Goal: Task Accomplishment & Management: Use online tool/utility

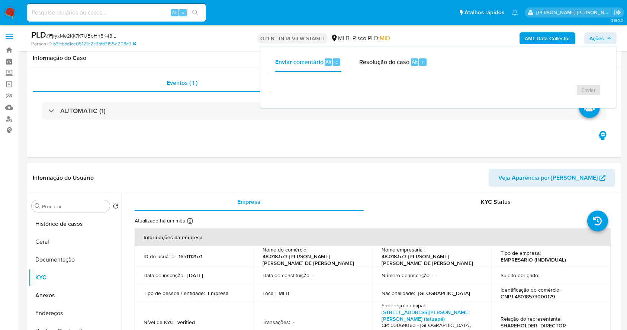
select select "10"
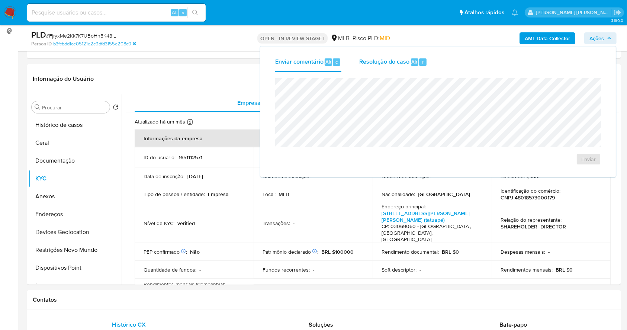
scroll to position [396, 0]
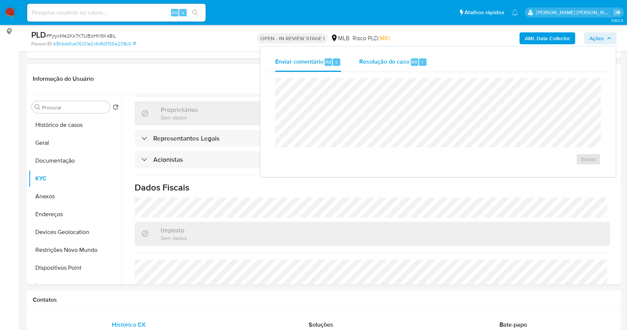
click at [397, 64] on span "Resolução do caso" at bounding box center [384, 61] width 50 height 9
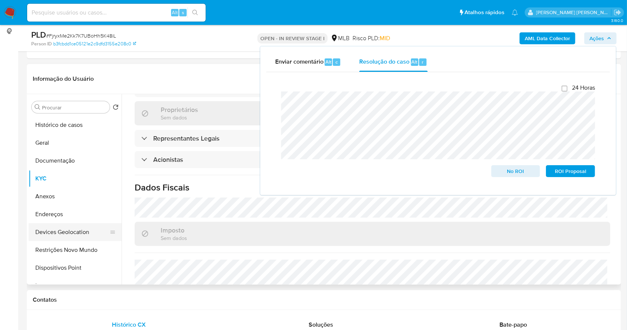
scroll to position [99, 0]
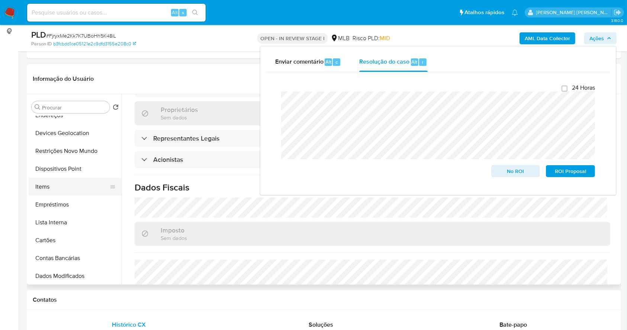
click at [57, 186] on button "Items" at bounding box center [72, 187] width 87 height 18
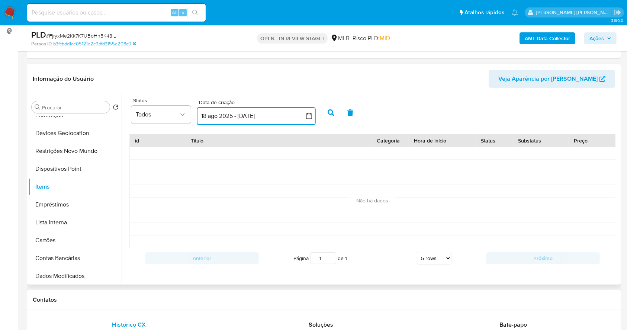
click at [309, 118] on icon "button" at bounding box center [309, 116] width 6 height 6
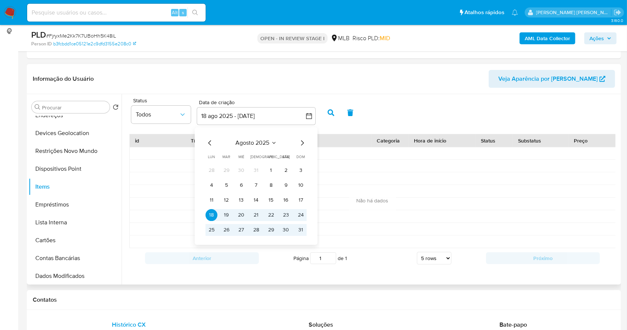
click at [209, 141] on icon "Mes anterior" at bounding box center [210, 142] width 9 height 9
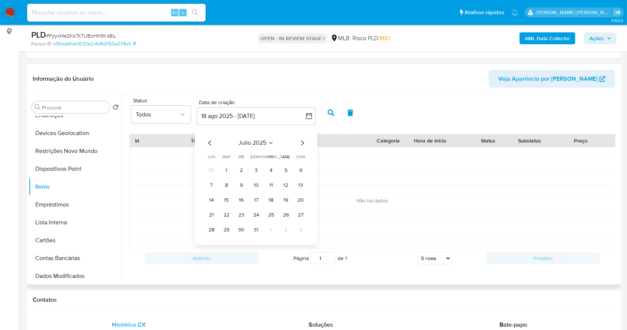
click at [209, 141] on icon "Mes anterior" at bounding box center [210, 142] width 9 height 9
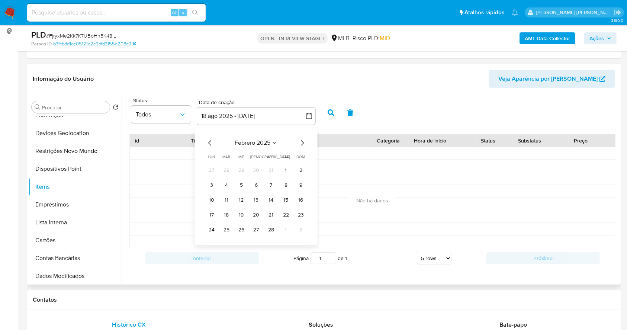
click at [209, 141] on icon "Mes anterior" at bounding box center [210, 142] width 9 height 9
click at [244, 167] on button "1" at bounding box center [241, 170] width 12 height 12
click at [302, 143] on icon "Mes siguiente" at bounding box center [302, 142] width 9 height 9
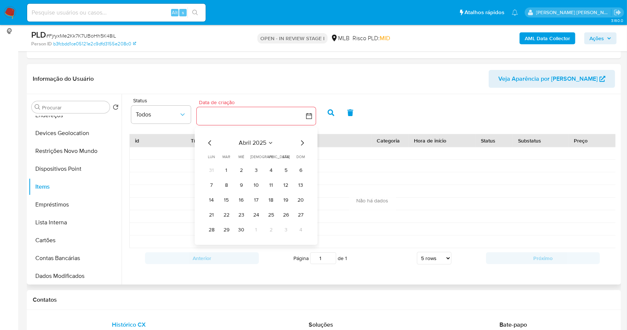
click at [302, 143] on icon "Mes siguiente" at bounding box center [302, 142] width 9 height 9
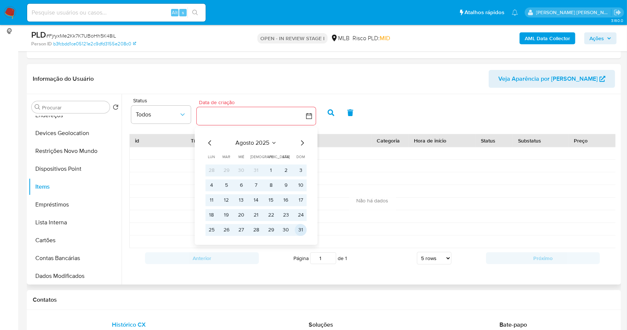
click at [302, 228] on button "31" at bounding box center [301, 230] width 12 height 12
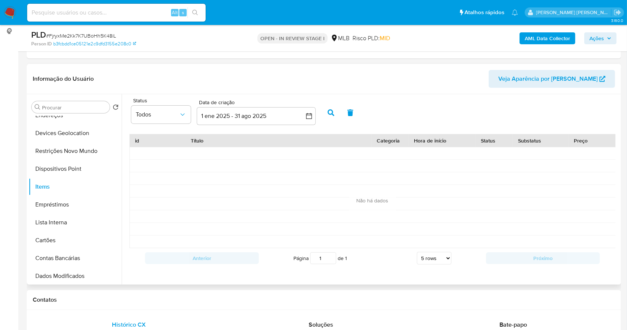
click at [325, 120] on button "button" at bounding box center [330, 113] width 19 height 18
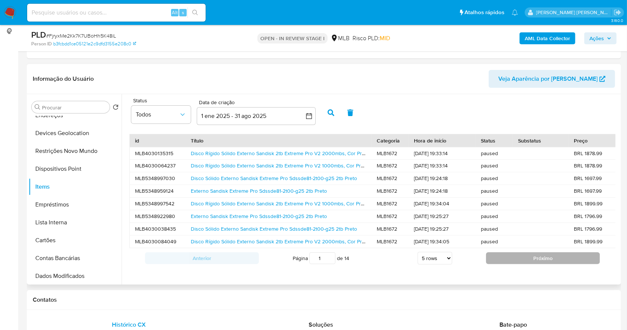
click at [487, 264] on button "Próximo" at bounding box center [543, 258] width 114 height 12
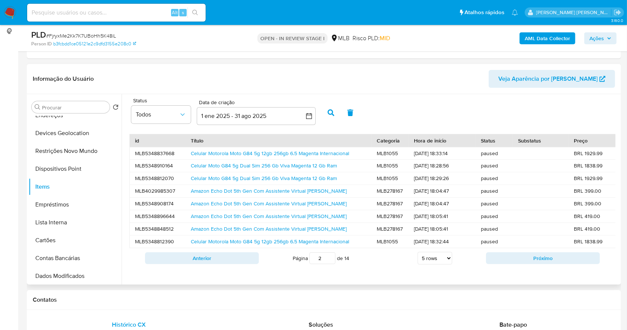
click at [487, 264] on button "Próximo" at bounding box center [543, 258] width 114 height 12
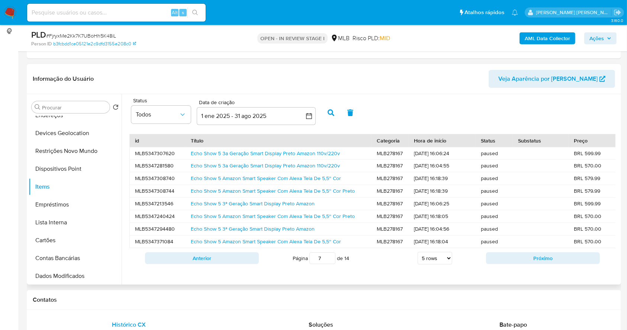
click at [487, 264] on button "Próximo" at bounding box center [543, 258] width 114 height 12
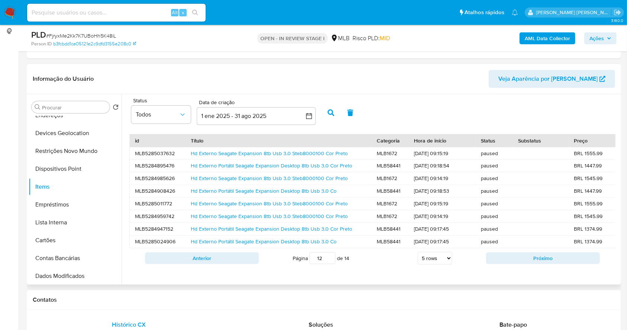
click at [487, 264] on button "Próximo" at bounding box center [543, 258] width 114 height 12
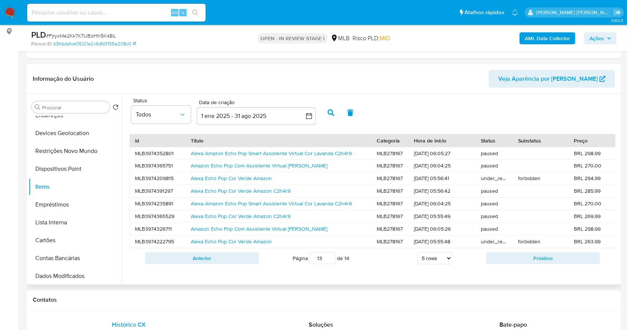
click at [487, 264] on button "Próximo" at bounding box center [543, 258] width 114 height 12
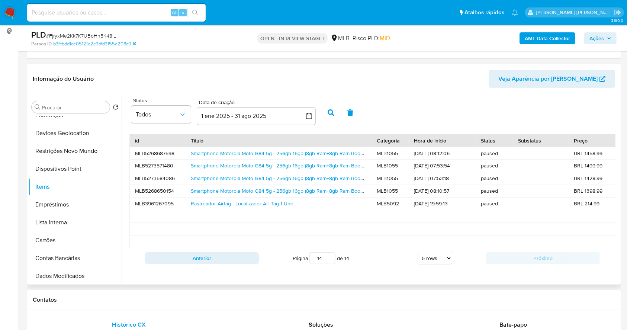
click at [596, 39] on span "Ações" at bounding box center [596, 38] width 15 height 12
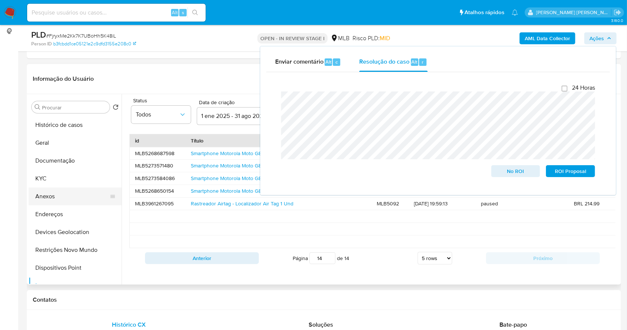
click at [61, 200] on button "Anexos" at bounding box center [72, 196] width 87 height 18
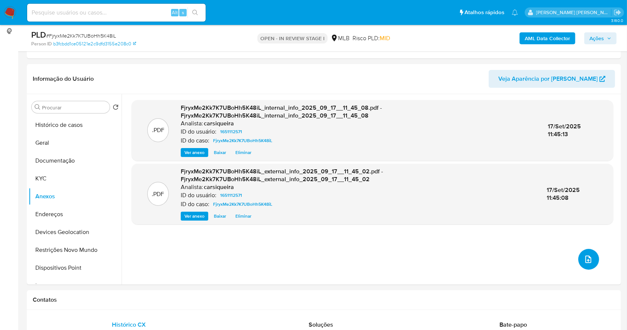
click at [578, 259] on button "upload-file" at bounding box center [588, 259] width 21 height 21
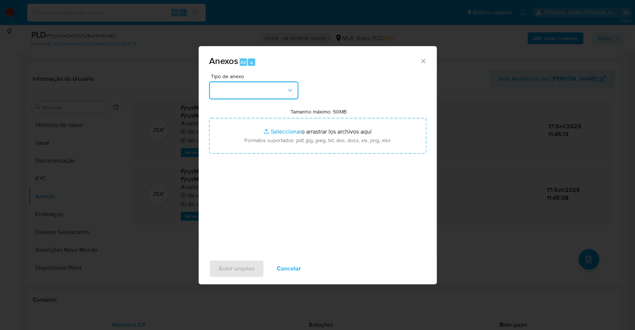
click at [254, 92] on button "button" at bounding box center [253, 90] width 89 height 18
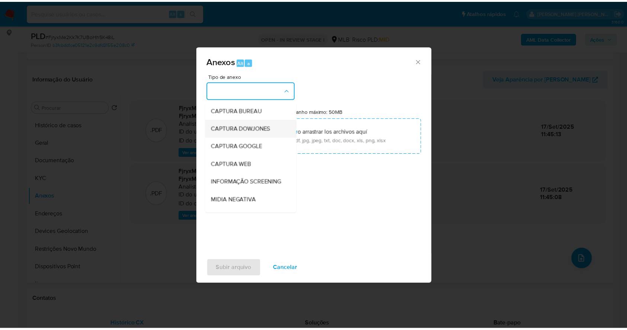
scroll to position [114, 0]
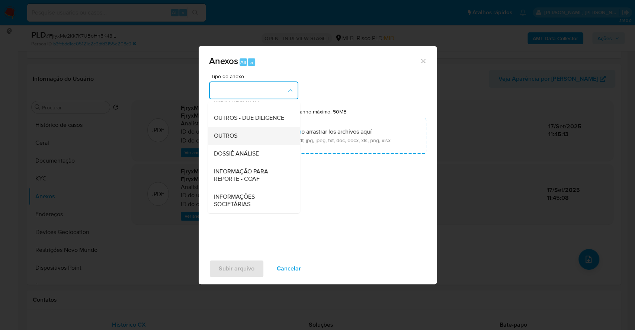
click at [238, 135] on div "OUTROS" at bounding box center [251, 136] width 76 height 18
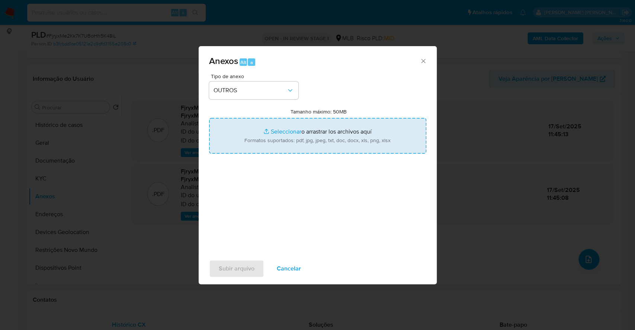
click at [284, 126] on input "Tamanho máximo: 50MB Seleccionar archivos" at bounding box center [317, 136] width 217 height 36
type input "C:\fakepath\Mulan 1651112571_2025_09_16_16_14_05.xlsx"
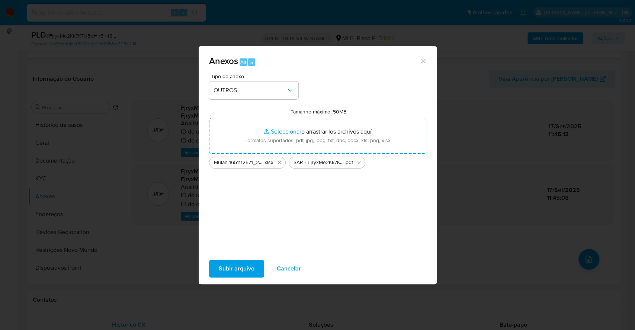
click at [241, 261] on span "Subir arquivo" at bounding box center [237, 268] width 36 height 16
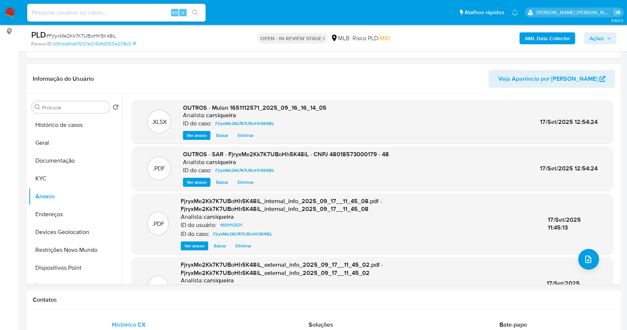
click at [597, 37] on span "Ações" at bounding box center [596, 38] width 15 height 12
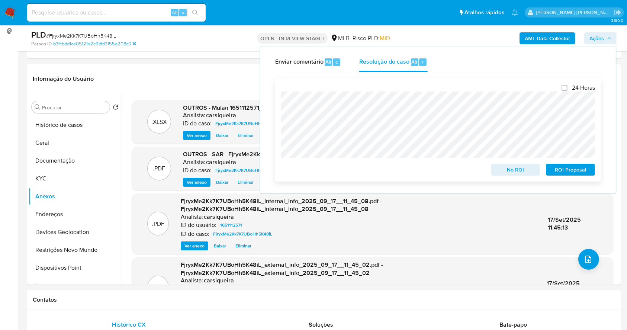
click at [580, 169] on span "ROI Proposal" at bounding box center [570, 169] width 39 height 10
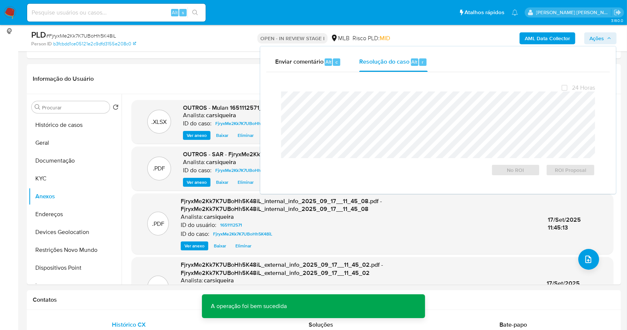
click at [89, 32] on span "# FjryxMe2Kk7K7UBoHh5K48iL" at bounding box center [81, 35] width 70 height 7
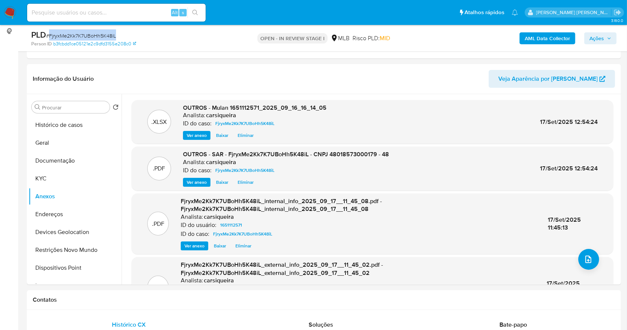
click at [89, 32] on span "# FjryxMe2Kk7K7UBoHh5K48iL" at bounding box center [81, 35] width 70 height 7
copy span "FjryxMe2Kk7K7UBoHh5K48iL"
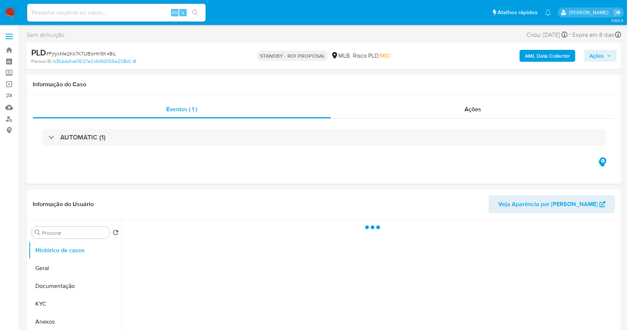
click at [10, 10] on img at bounding box center [10, 12] width 13 height 13
select select "10"
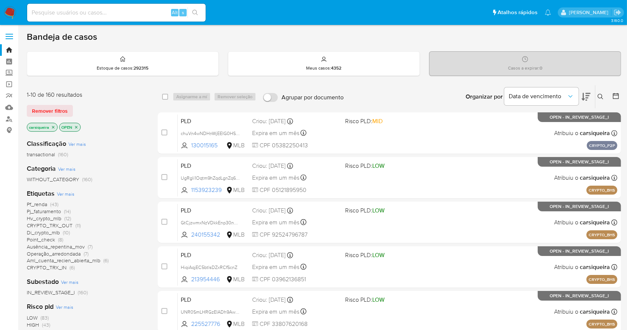
click at [615, 93] on icon at bounding box center [615, 95] width 7 height 7
click at [616, 92] on icon at bounding box center [615, 95] width 7 height 7
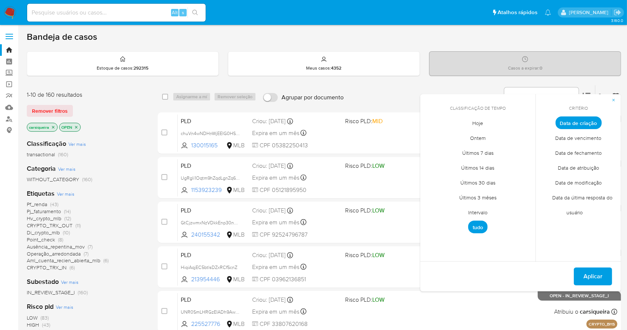
click at [481, 213] on span "Intervalo" at bounding box center [477, 212] width 35 height 15
click at [435, 135] on icon "Mes anterior" at bounding box center [431, 136] width 9 height 9
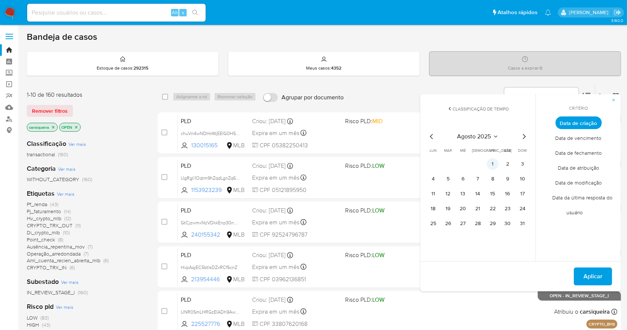
click at [490, 161] on button "1" at bounding box center [493, 164] width 12 height 12
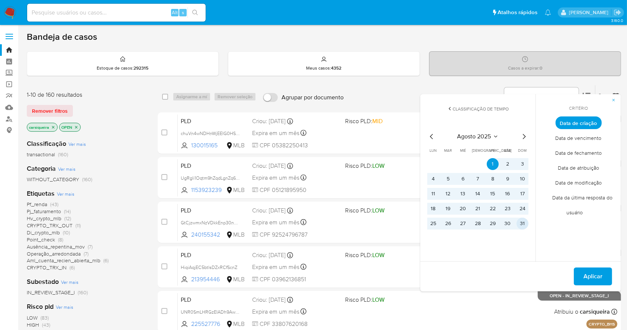
click at [525, 226] on button "31" at bounding box center [522, 224] width 12 height 12
click at [601, 276] on span "Aplicar" at bounding box center [592, 276] width 19 height 16
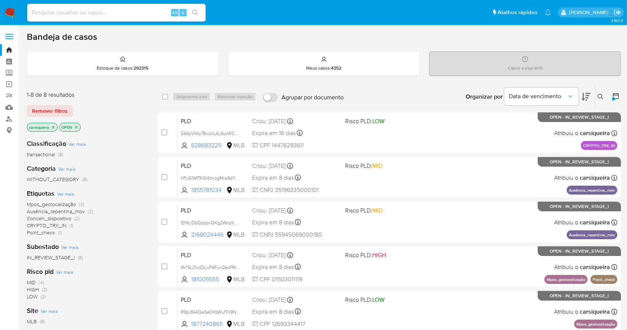
click at [128, 303] on div "Classificação Ver mais transactional (8) Categoria Ver mais WITHOUT_CATEGORY (8…" at bounding box center [86, 259] width 119 height 253
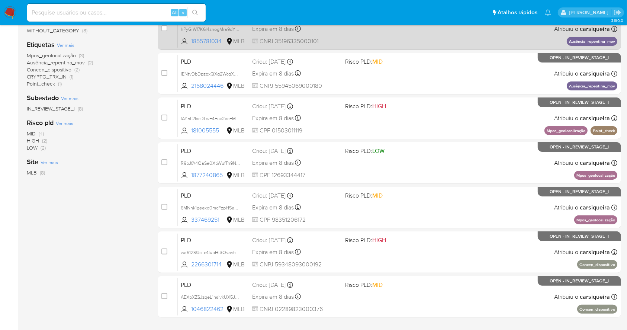
scroll to position [99, 0]
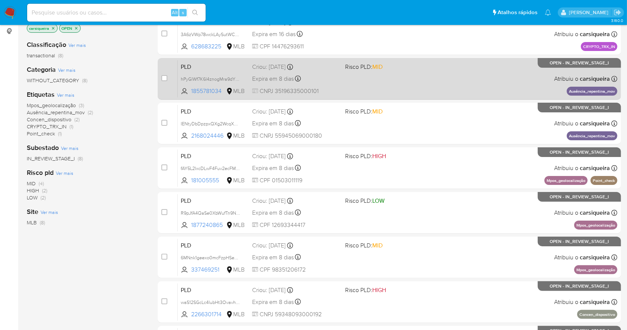
click at [367, 72] on div "PLD hPyGlWf7K6I4znogMra9dYK3 1855781034 MLB Risco PLD: MID Criou: 12/08/2025 Cr…" at bounding box center [397, 79] width 439 height 38
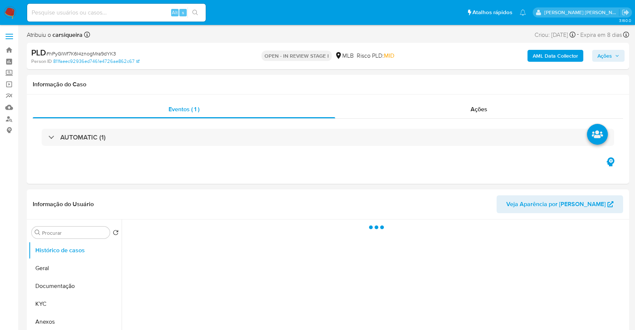
select select "10"
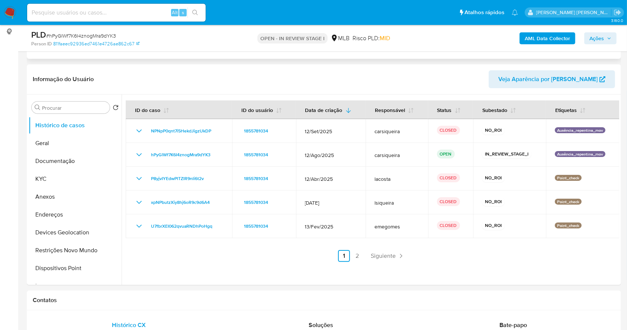
scroll to position [99, 0]
click at [354, 256] on link "2" at bounding box center [357, 255] width 12 height 12
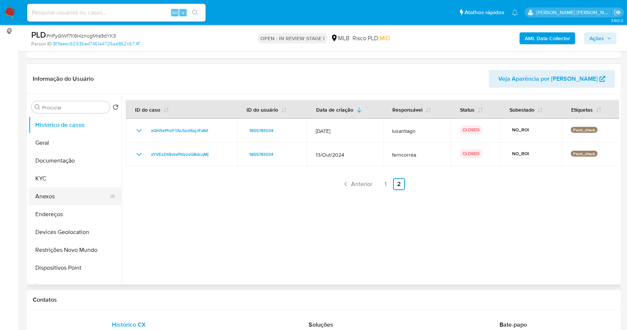
click at [55, 200] on button "Anexos" at bounding box center [72, 196] width 87 height 18
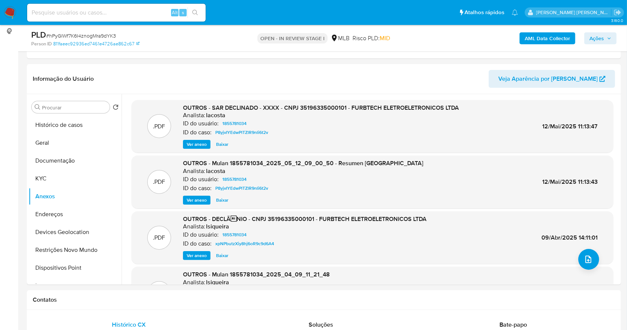
click at [199, 149] on div ".PDF OUTROS - SAR DECLINADO - XXXX - CNPJ 35196335000101 - FURBTECH ELETROELETR…" at bounding box center [372, 126] width 481 height 53
click at [196, 145] on span "Ver anexo" at bounding box center [197, 144] width 20 height 7
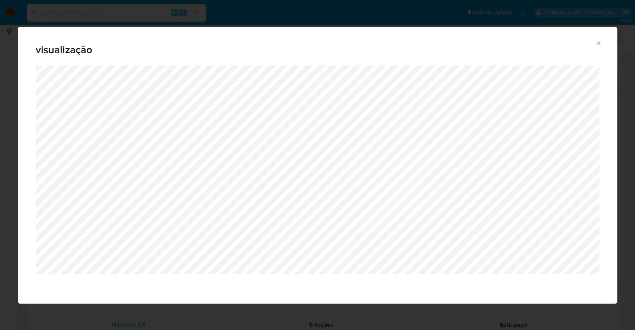
click at [2, 141] on div "visualização" at bounding box center [317, 165] width 635 height 330
click at [600, 41] on icon "Attachment preview" at bounding box center [598, 43] width 6 height 6
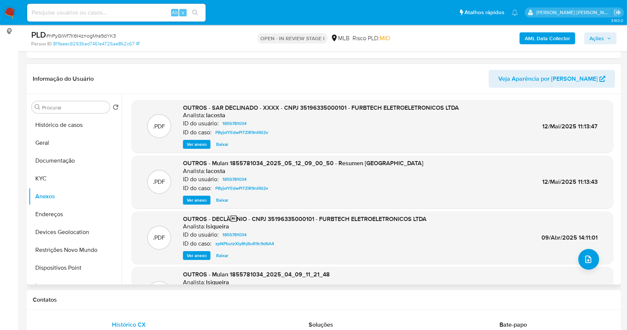
click at [541, 38] on b "AML Data Collector" at bounding box center [547, 38] width 45 height 12
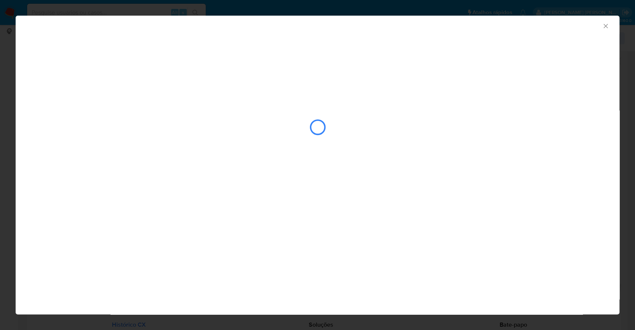
click at [0, 145] on div "AML Data Collector" at bounding box center [317, 165] width 635 height 330
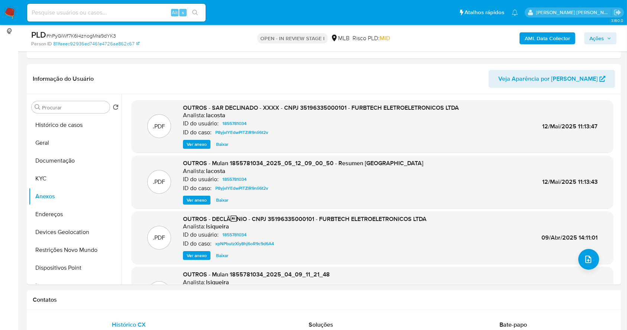
click at [544, 38] on b "AML Data Collector" at bounding box center [547, 38] width 45 height 12
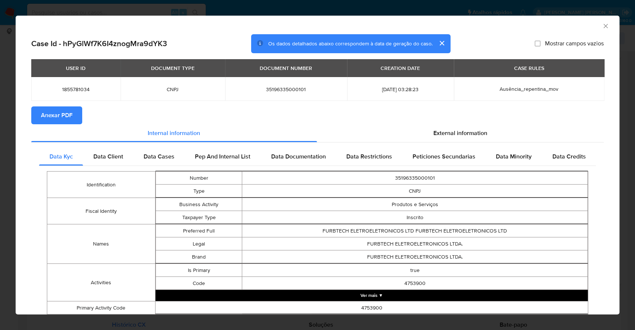
click at [0, 103] on div "AML Data Collector Case Id - hPyGlWf7K6I4znogMra9dYK3 Os dados detalhados abaix…" at bounding box center [317, 165] width 635 height 330
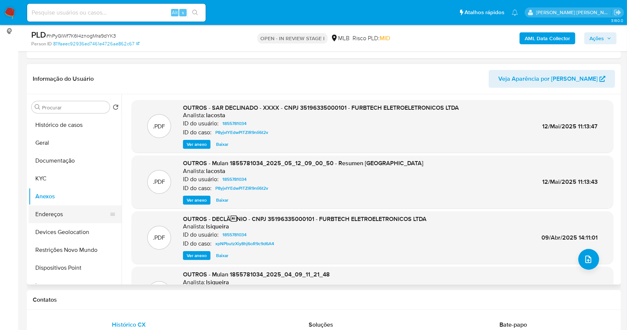
click at [62, 210] on button "Endereços" at bounding box center [72, 214] width 87 height 18
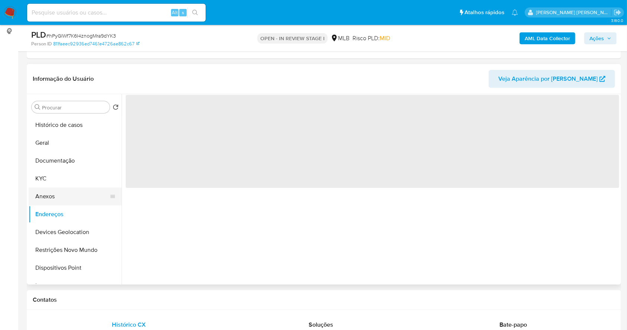
click at [54, 198] on button "Anexos" at bounding box center [72, 196] width 87 height 18
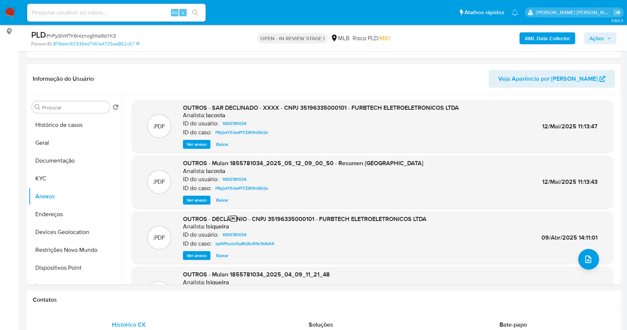
click at [548, 36] on b "AML Data Collector" at bounding box center [547, 38] width 45 height 12
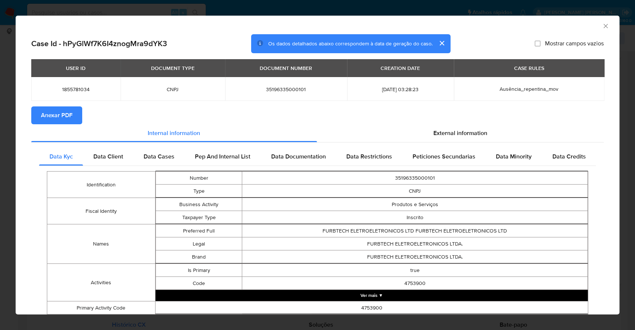
click at [68, 113] on span "Anexar PDF" at bounding box center [57, 115] width 32 height 16
click at [0, 134] on div "AML Data Collector Case Id - hPyGlWf7K6I4znogMra9dYK3 Os dados detalhados abaix…" at bounding box center [317, 165] width 635 height 330
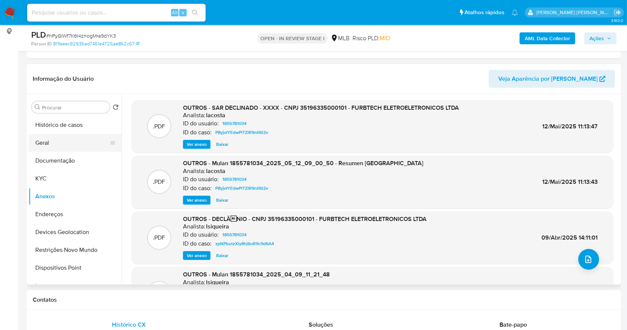
click at [51, 136] on button "Geral" at bounding box center [72, 143] width 87 height 18
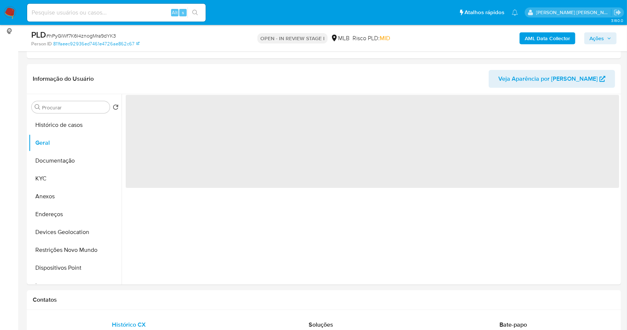
scroll to position [112, 0]
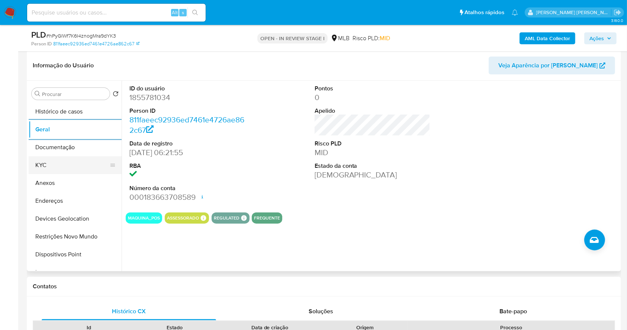
click at [47, 165] on button "KYC" at bounding box center [72, 165] width 87 height 18
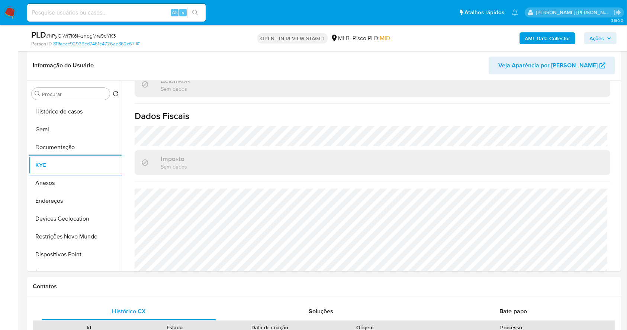
scroll to position [411, 0]
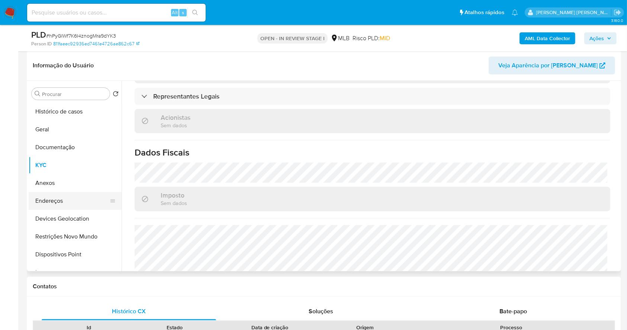
click at [48, 200] on button "Endereços" at bounding box center [72, 201] width 87 height 18
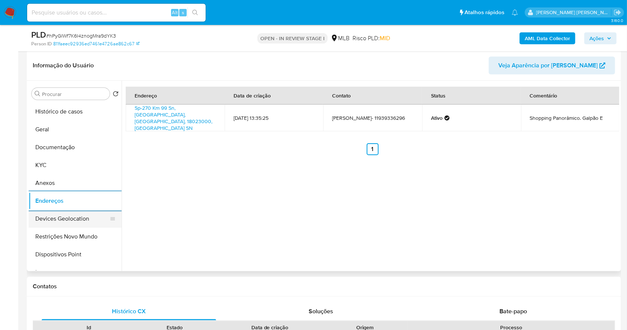
click at [86, 216] on button "Devices Geolocation" at bounding box center [72, 219] width 87 height 18
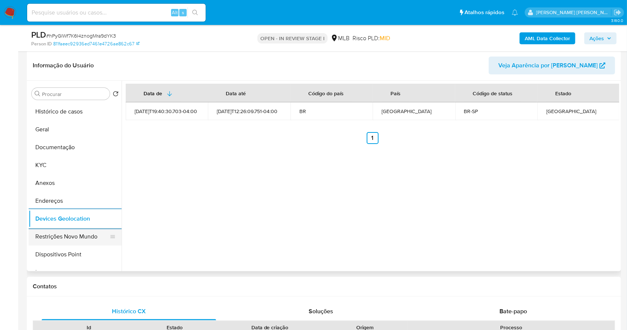
click at [64, 234] on button "Restrições Novo Mundo" at bounding box center [72, 237] width 87 height 18
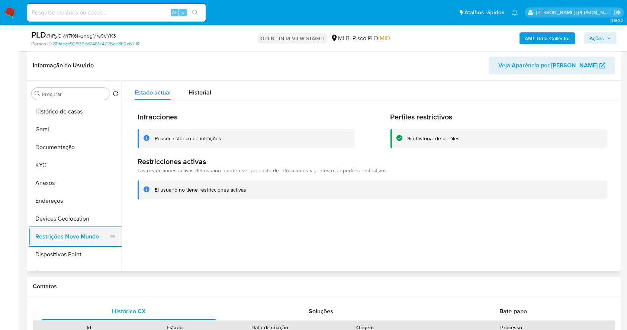
click at [64, 242] on button "Restrições Novo Mundo" at bounding box center [72, 237] width 87 height 18
click at [71, 263] on button "Items" at bounding box center [72, 272] width 87 height 18
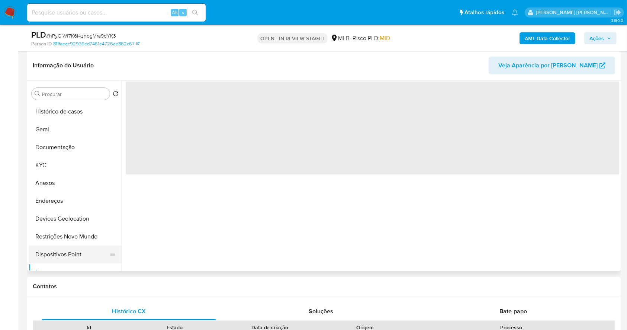
click at [62, 256] on button "Dispositivos Point" at bounding box center [72, 254] width 87 height 18
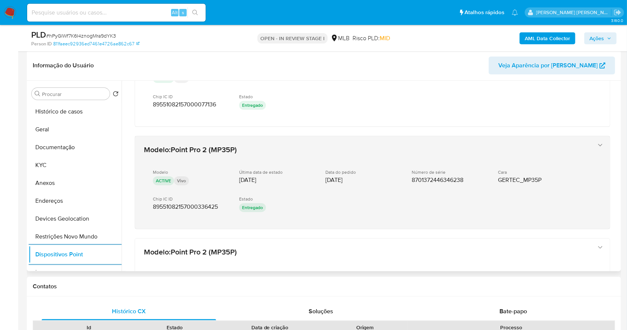
scroll to position [365, 0]
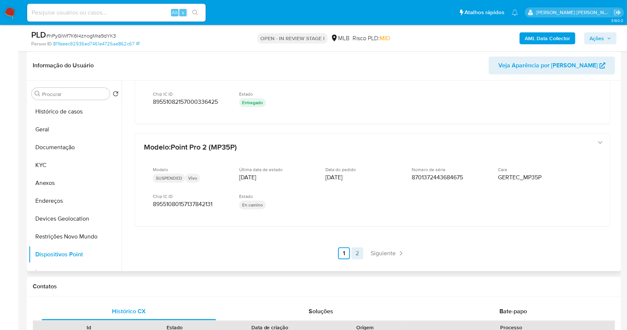
click at [353, 248] on link "2" at bounding box center [357, 253] width 12 height 12
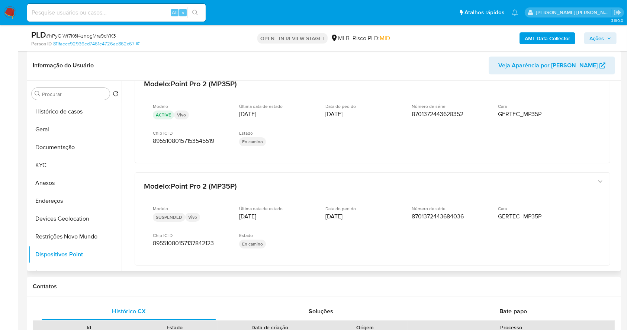
scroll to position [17, 0]
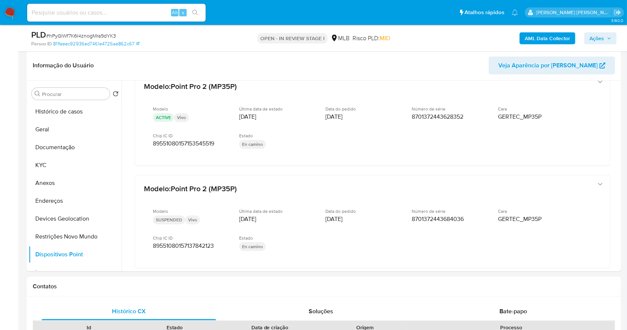
drag, startPoint x: 54, startPoint y: 163, endPoint x: 634, endPoint y: 115, distance: 581.7
click at [54, 164] on button "KYC" at bounding box center [75, 165] width 93 height 18
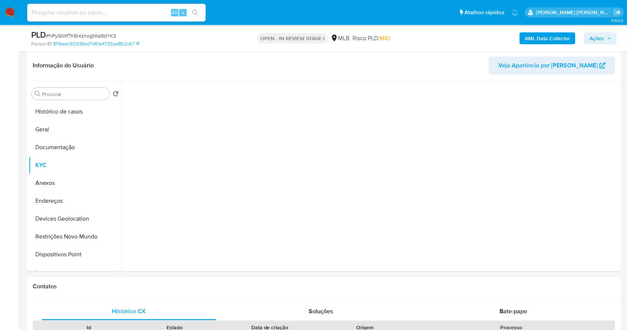
scroll to position [0, 0]
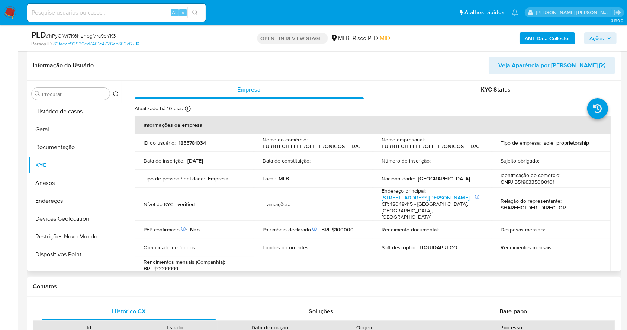
click at [538, 182] on p "CNPJ 35196335000101" at bounding box center [527, 181] width 54 height 7
copy p "35196335000101"
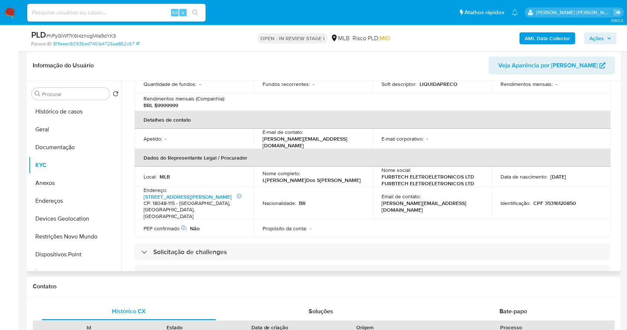
scroll to position [15, 0]
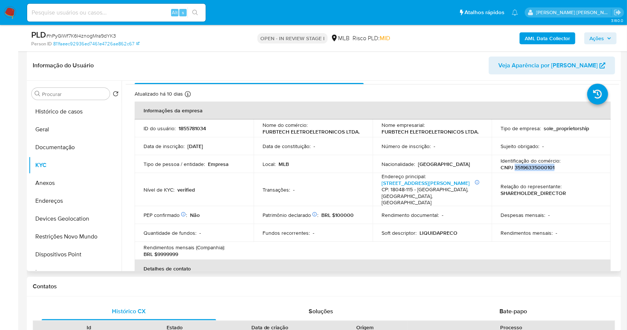
click at [540, 165] on p "CNPJ 35196335000101" at bounding box center [527, 167] width 54 height 7
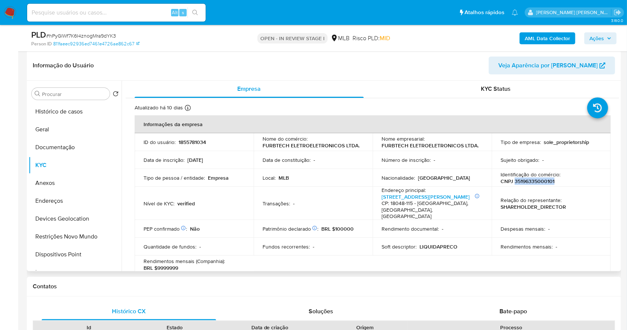
scroll to position [0, 0]
click at [527, 185] on p "CNPJ 35196335000101" at bounding box center [527, 181] width 54 height 7
click at [50, 148] on button "Documentação" at bounding box center [72, 147] width 87 height 18
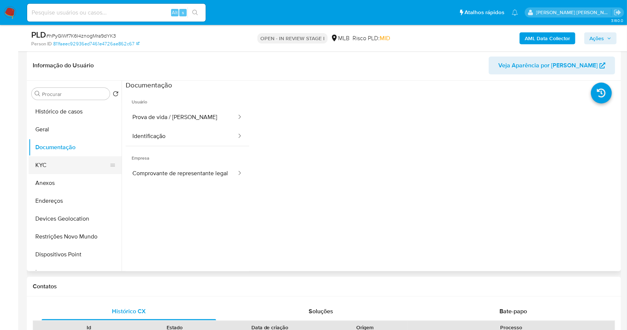
click at [48, 170] on button "KYC" at bounding box center [72, 165] width 87 height 18
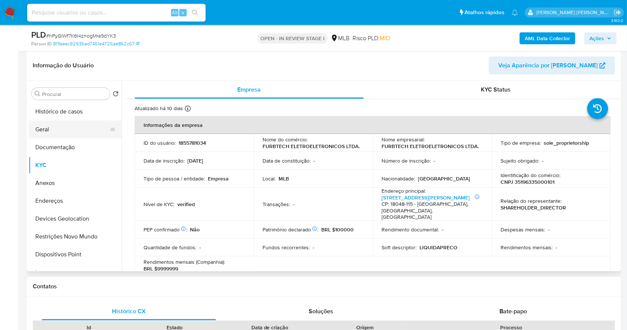
click at [60, 132] on button "Geral" at bounding box center [72, 129] width 87 height 18
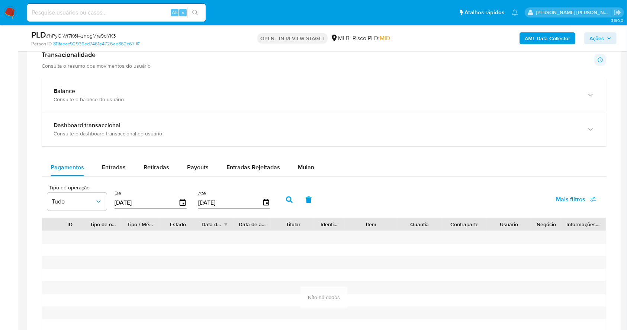
scroll to position [541, 0]
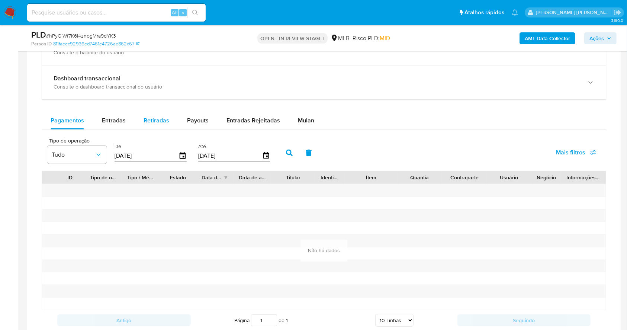
click at [150, 116] on span "Retiradas" at bounding box center [157, 120] width 26 height 9
select select "10"
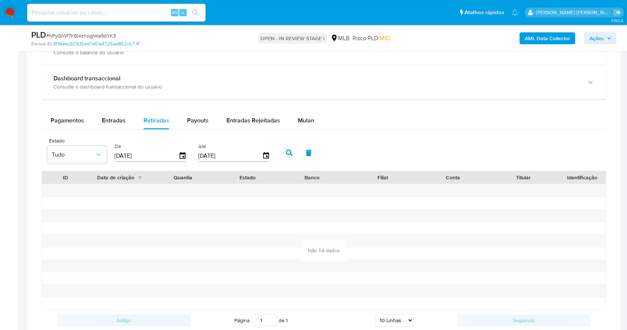
click at [156, 153] on input "20/06/2025" at bounding box center [147, 156] width 64 height 12
type input "20/06/202_"
type input "20/01/2025"
click at [289, 152] on icon "button" at bounding box center [289, 152] width 7 height 7
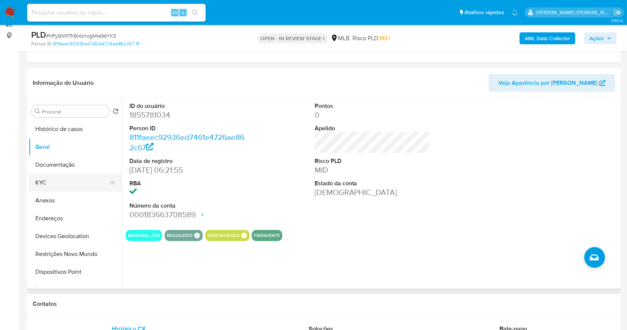
scroll to position [94, 0]
click at [75, 198] on button "Anexos" at bounding box center [72, 201] width 87 height 18
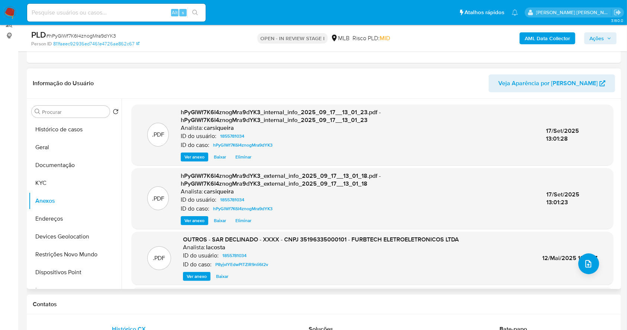
click at [203, 274] on span "Ver anexo" at bounding box center [197, 276] width 20 height 7
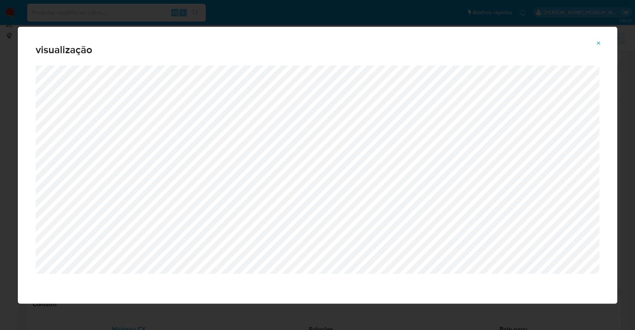
click at [0, 94] on div "visualização" at bounding box center [317, 165] width 635 height 330
click at [0, 219] on div "visualização" at bounding box center [317, 165] width 635 height 330
click at [0, 218] on div "visualização" at bounding box center [317, 165] width 635 height 330
click at [597, 44] on icon "Attachment preview" at bounding box center [598, 42] width 3 height 3
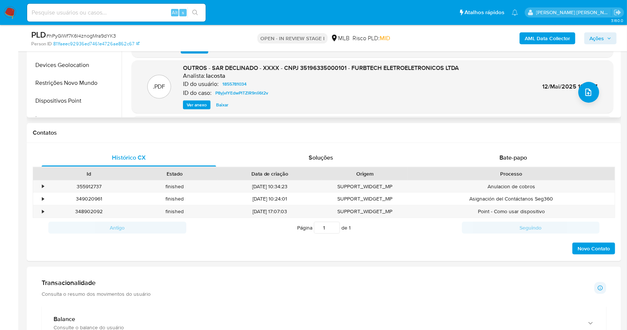
scroll to position [574, 0]
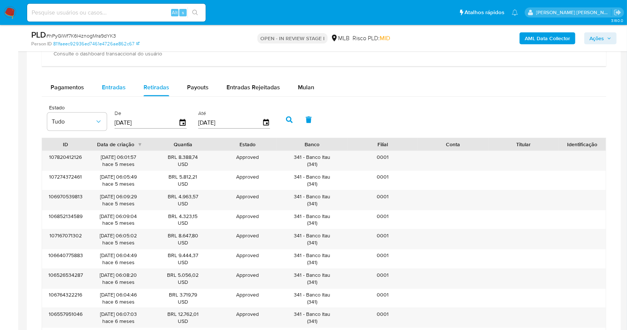
click at [107, 87] on span "Entradas" at bounding box center [114, 87] width 24 height 9
select select "10"
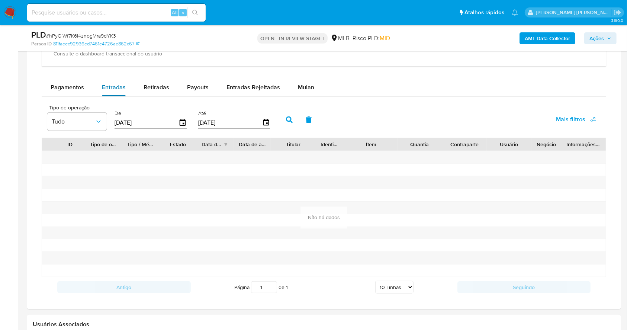
click at [107, 86] on span "Entradas" at bounding box center [114, 87] width 24 height 9
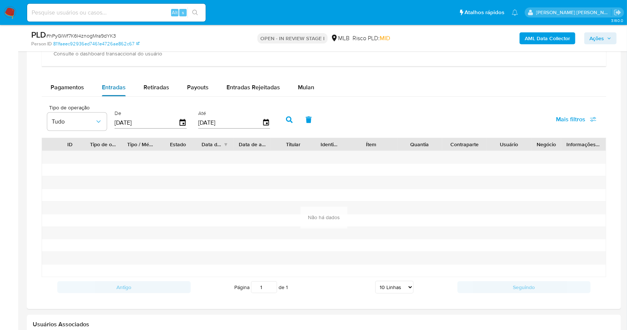
click at [107, 86] on span "Entradas" at bounding box center [114, 87] width 24 height 9
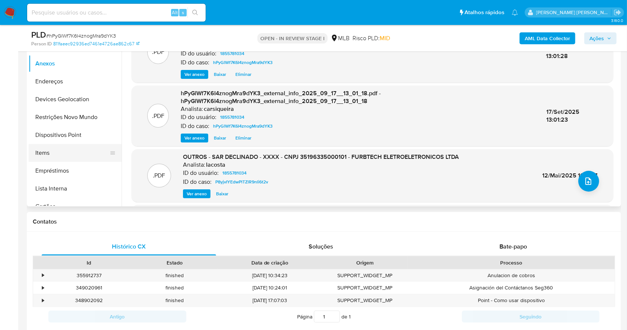
scroll to position [49, 0]
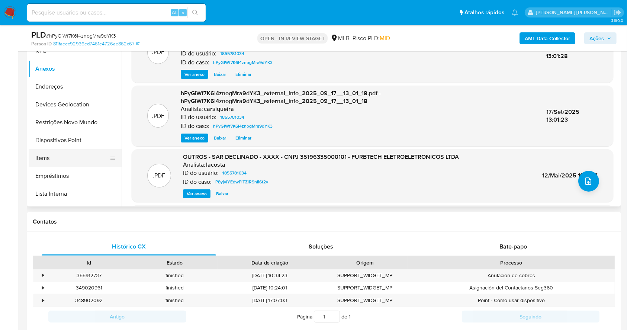
click at [71, 158] on button "Items" at bounding box center [72, 158] width 87 height 18
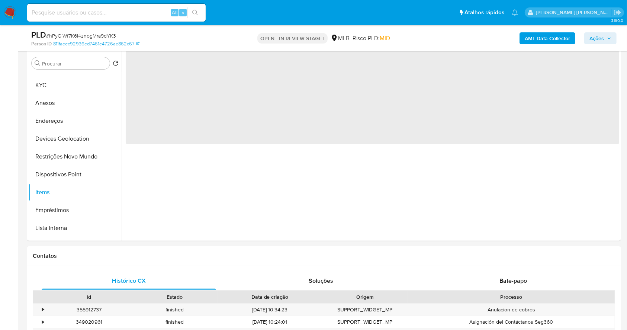
scroll to position [128, 0]
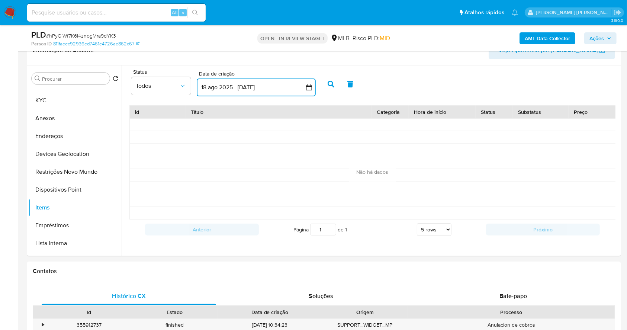
click at [241, 87] on button "18 ago 2025 - 17 sep 2025" at bounding box center [256, 87] width 119 height 18
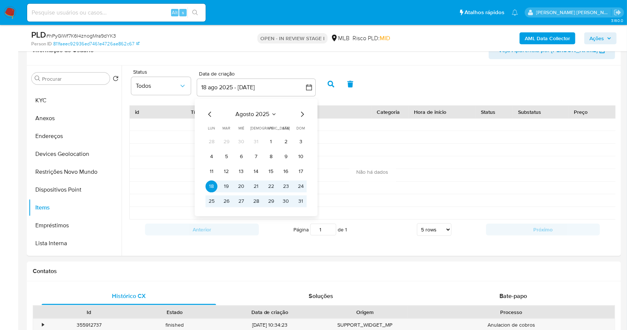
click at [210, 115] on icon "Mes anterior" at bounding box center [209, 114] width 3 height 5
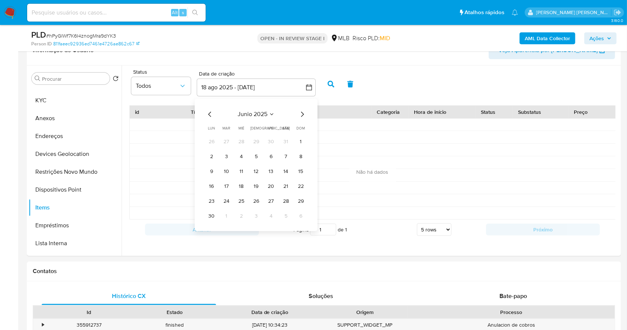
click at [210, 115] on icon "Mes anterior" at bounding box center [209, 114] width 3 height 5
click at [286, 142] on button "1" at bounding box center [286, 142] width 12 height 12
click at [306, 108] on div "marzo 2025 marzo 2025 lun lunes mar martes mié miércoles jue jueves vie viernes…" at bounding box center [256, 165] width 119 height 132
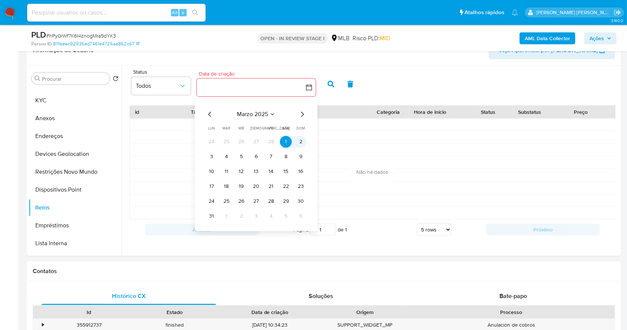
click at [303, 117] on icon "Mes siguiente" at bounding box center [302, 114] width 9 height 9
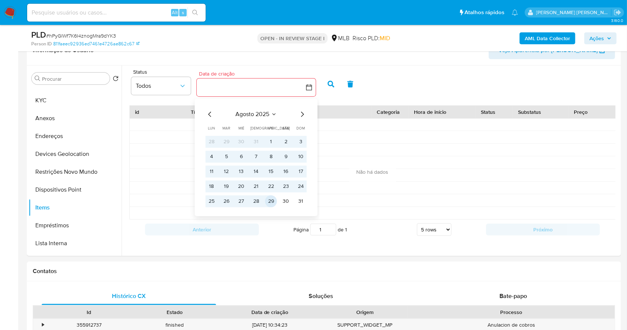
click at [273, 200] on button "29" at bounding box center [271, 201] width 12 height 12
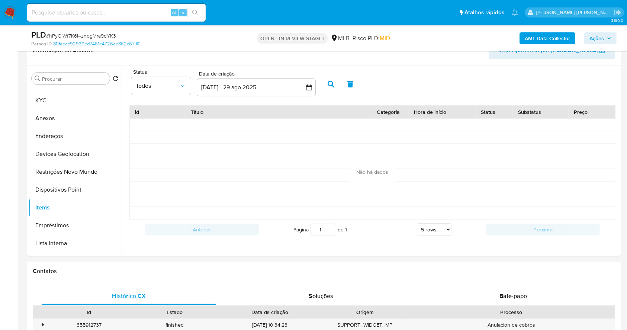
click at [329, 87] on button "button" at bounding box center [330, 84] width 19 height 18
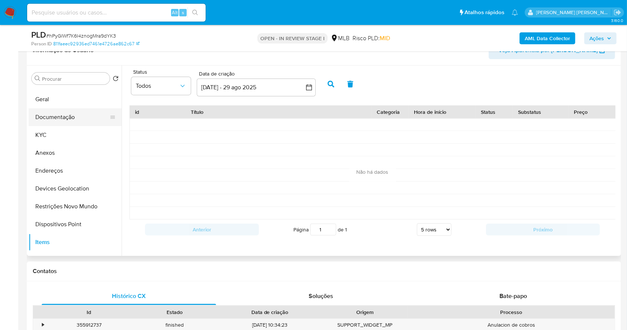
scroll to position [0, 0]
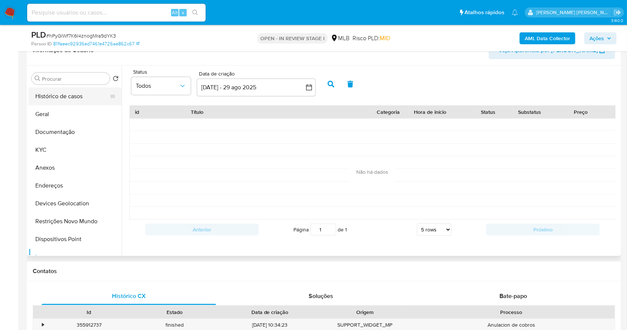
click at [62, 97] on button "Histórico de casos" at bounding box center [72, 96] width 87 height 18
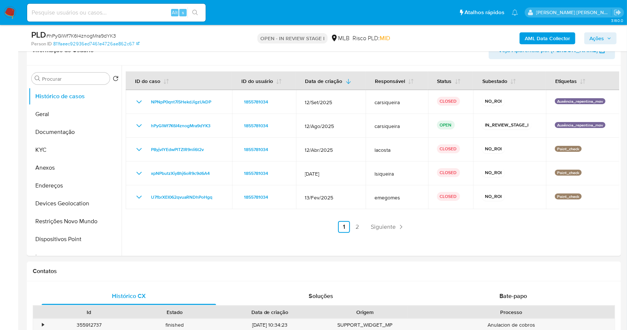
click at [601, 39] on span "Ações" at bounding box center [596, 38] width 15 height 12
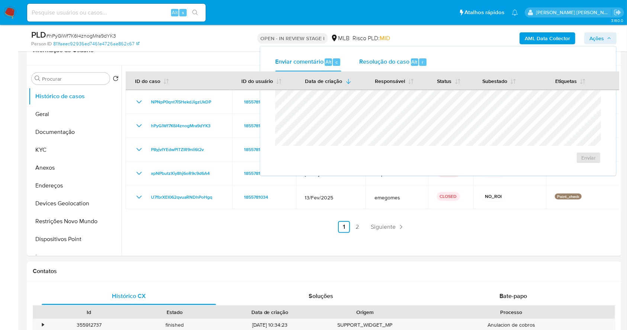
click at [404, 59] on span "Resolução do caso" at bounding box center [384, 61] width 50 height 9
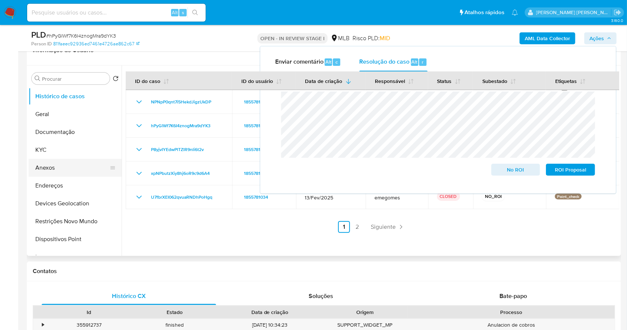
click at [46, 171] on button "Anexos" at bounding box center [72, 168] width 87 height 18
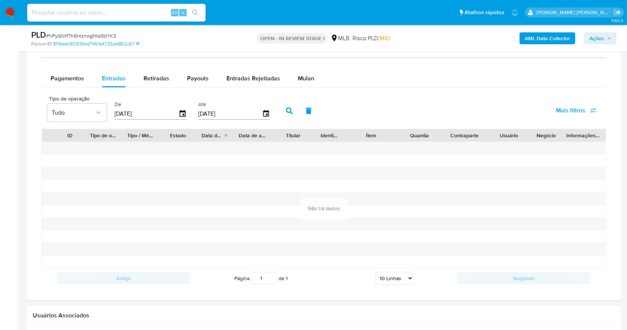
scroll to position [580, 0]
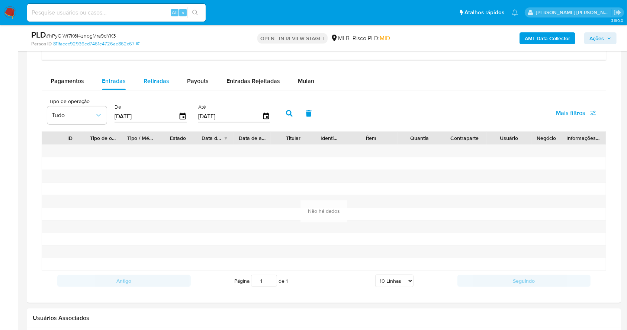
click at [158, 79] on span "Retiradas" at bounding box center [157, 81] width 26 height 9
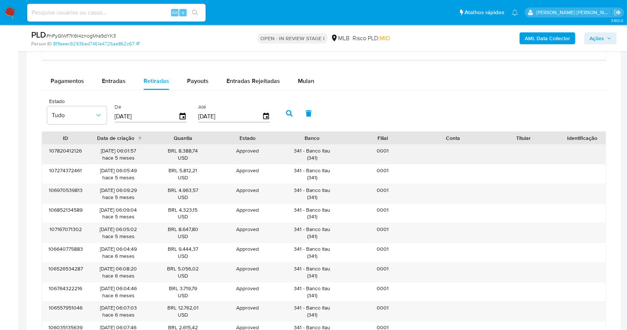
drag, startPoint x: 334, startPoint y: 151, endPoint x: 306, endPoint y: 150, distance: 27.5
click at [306, 150] on div "341 - Banco Itau ( 341 )" at bounding box center [312, 154] width 60 height 14
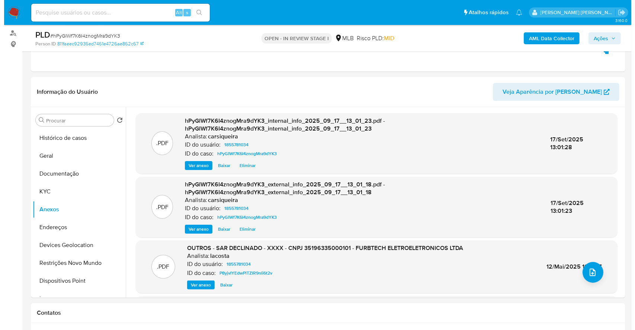
scroll to position [84, 0]
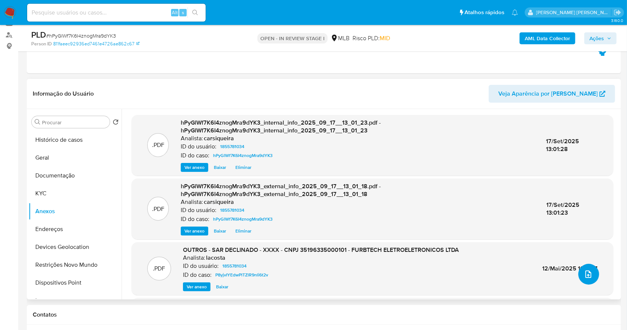
click at [586, 267] on button "upload-file" at bounding box center [588, 274] width 21 height 21
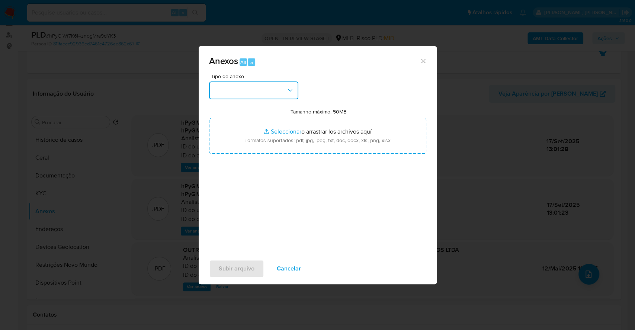
click at [229, 90] on button "button" at bounding box center [253, 90] width 89 height 18
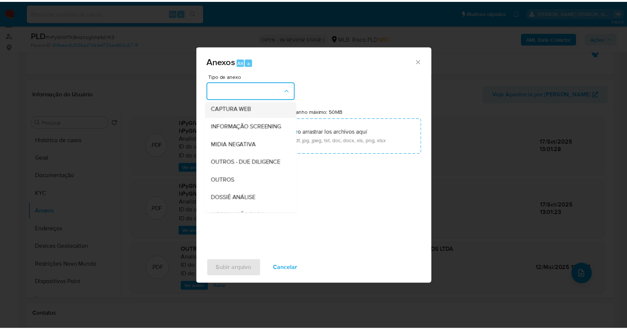
scroll to position [114, 0]
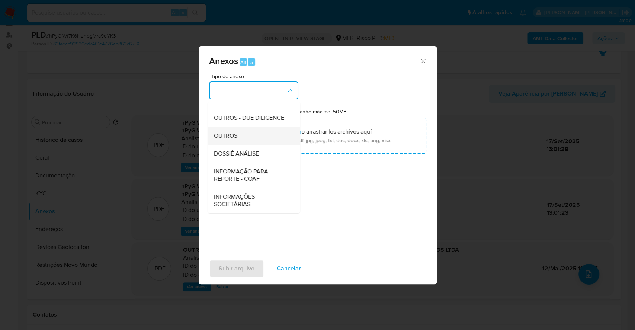
click at [222, 128] on div "OUTROS" at bounding box center [251, 136] width 76 height 18
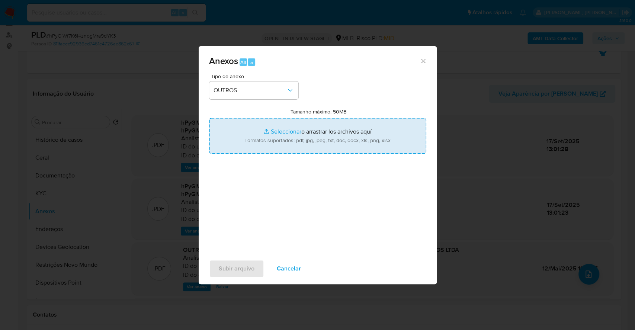
click at [271, 128] on input "Tamanho máximo: 50MB Seleccionar archivos" at bounding box center [317, 136] width 217 height 36
type input "C:\fakepath\Mulan 1855781034_2025_09_16_16_12_52.xlsx"
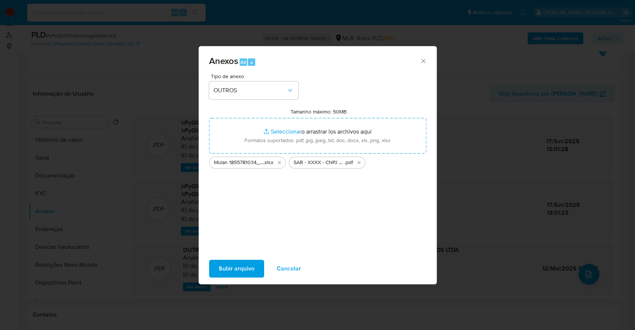
click at [242, 267] on span "Subir arquivo" at bounding box center [237, 268] width 36 height 16
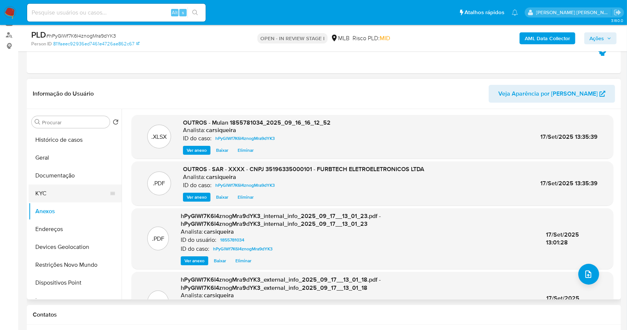
click at [55, 190] on button "KYC" at bounding box center [72, 193] width 87 height 18
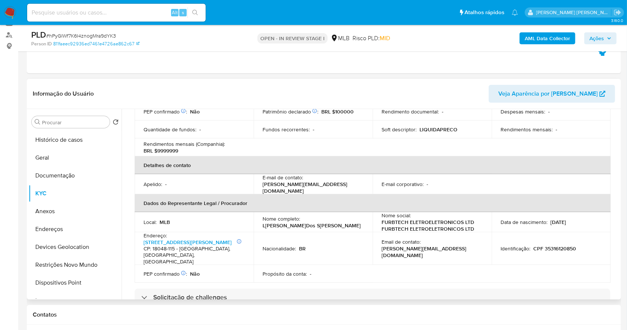
scroll to position [446, 0]
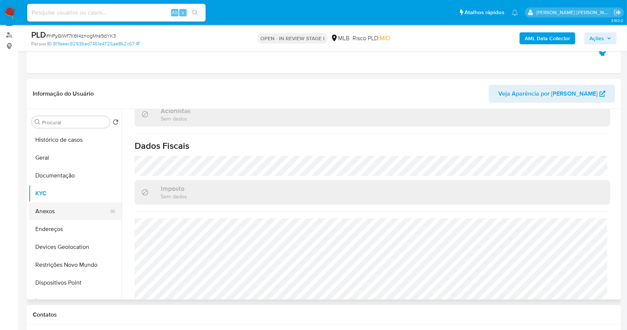
click at [67, 213] on button "Anexos" at bounding box center [72, 211] width 87 height 18
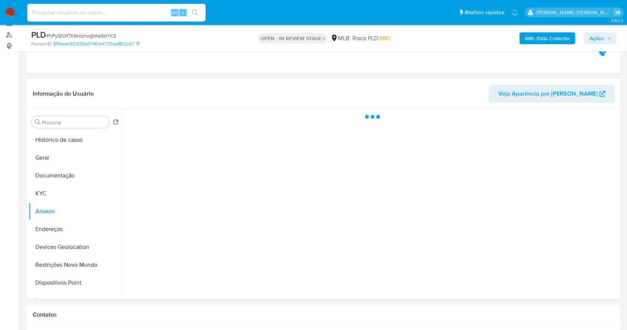
scroll to position [0, 0]
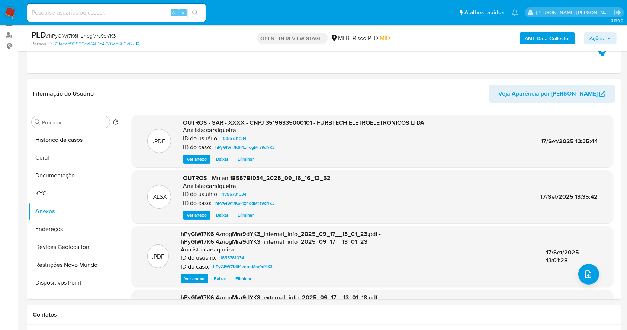
click at [596, 33] on span "Ações" at bounding box center [596, 38] width 15 height 12
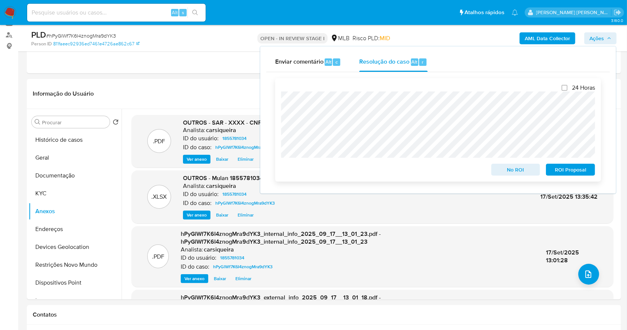
click at [567, 168] on span "ROI Proposal" at bounding box center [570, 169] width 39 height 10
click at [94, 36] on span "# hPyGlWf7K6I4znogMra9dYK3" at bounding box center [81, 35] width 70 height 7
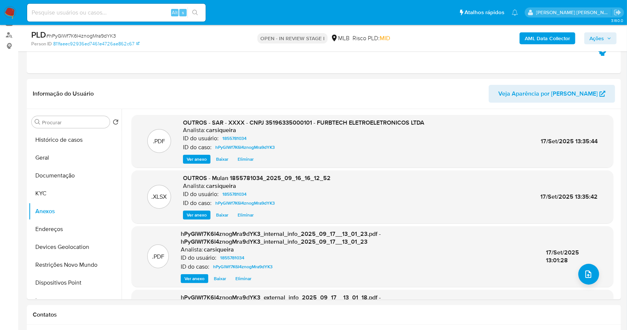
click at [98, 37] on span "# hPyGlWf7K6I4znogMra9dYK3" at bounding box center [81, 35] width 70 height 7
copy span "hPyGlWf7K6I4znogMra9dYK3"
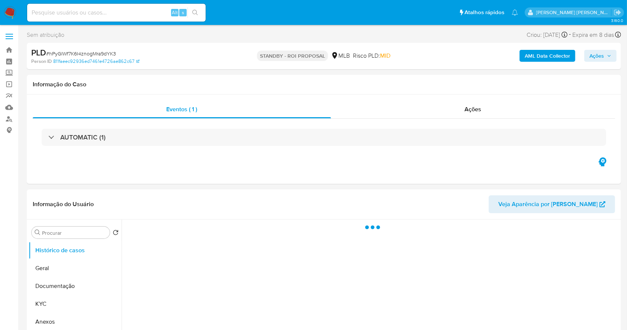
select select "10"
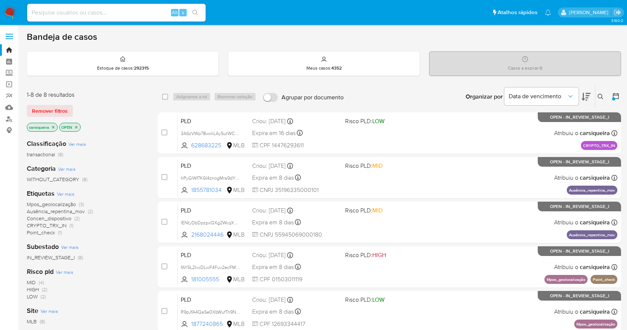
scroll to position [99, 0]
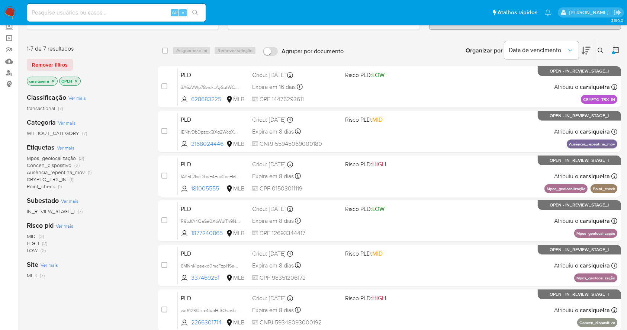
scroll to position [43, 0]
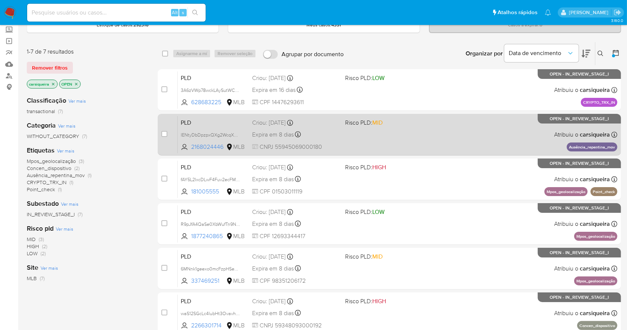
click at [418, 144] on div "PLD IENtyDbDpzpxQXg2WcqXN4Vh 2168024446 MLB Risco PLD: MID Criou: 12/08/2025 Cr…" at bounding box center [397, 135] width 439 height 38
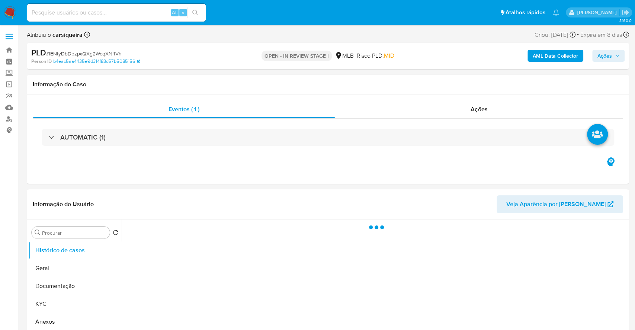
select select "10"
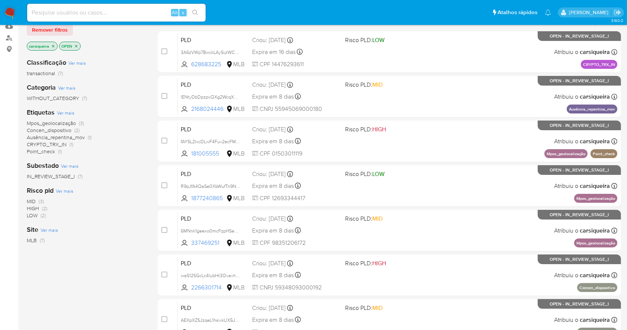
scroll to position [99, 0]
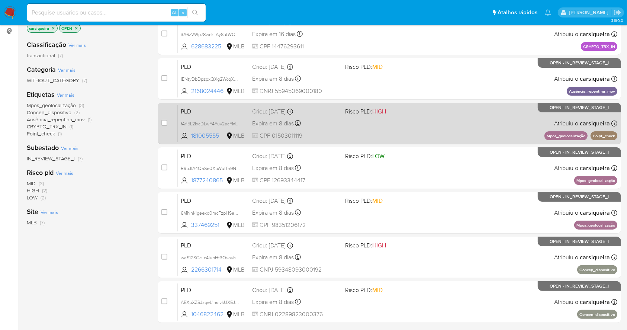
click at [404, 111] on span "Risco PLD: HIGH" at bounding box center [388, 111] width 87 height 10
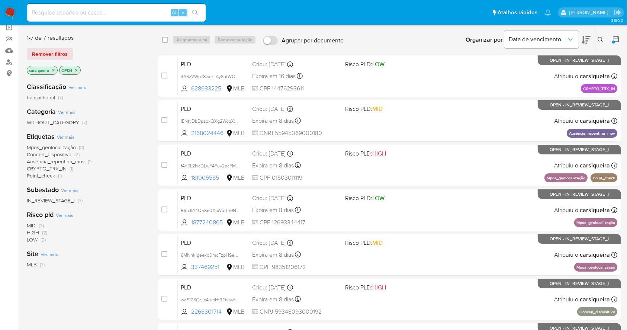
scroll to position [0, 0]
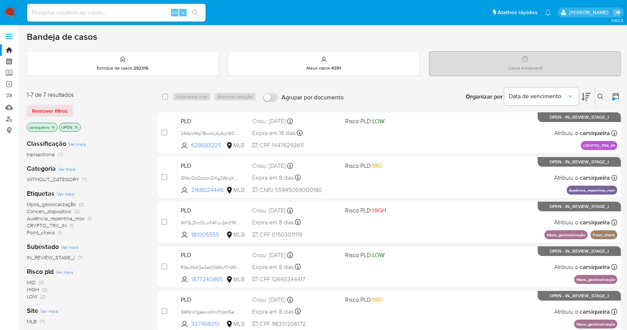
click at [72, 203] on span "Mpos_geolocalização" at bounding box center [51, 203] width 49 height 7
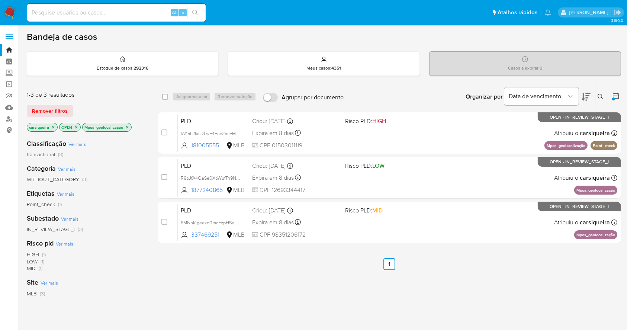
click at [77, 125] on icon "close-filter" at bounding box center [76, 127] width 4 height 4
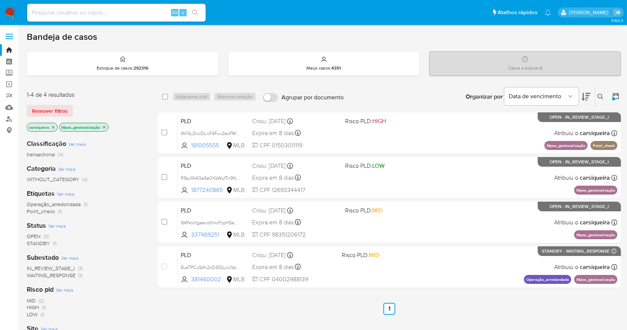
click at [52, 128] on icon "close-filter" at bounding box center [53, 127] width 4 height 4
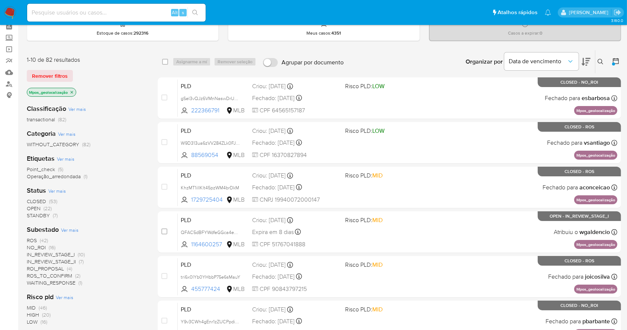
scroll to position [49, 0]
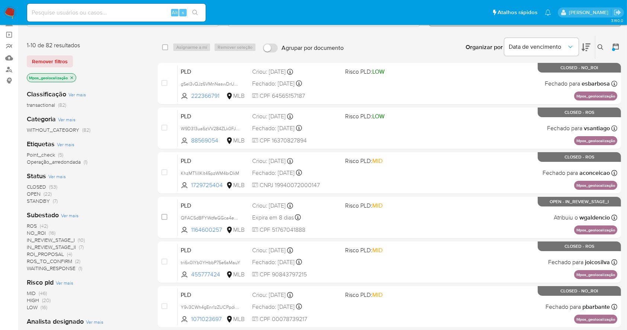
click at [70, 252] on span "(4)" at bounding box center [69, 253] width 5 height 7
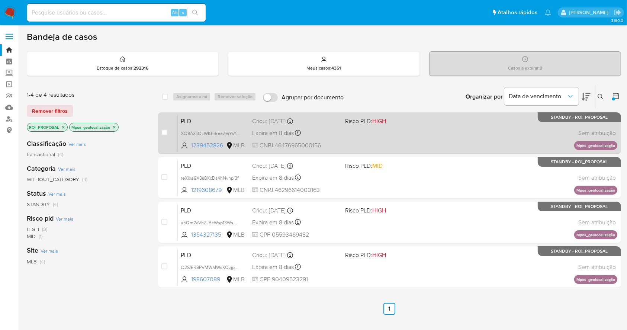
click at [394, 133] on span at bounding box center [388, 132] width 87 height 1
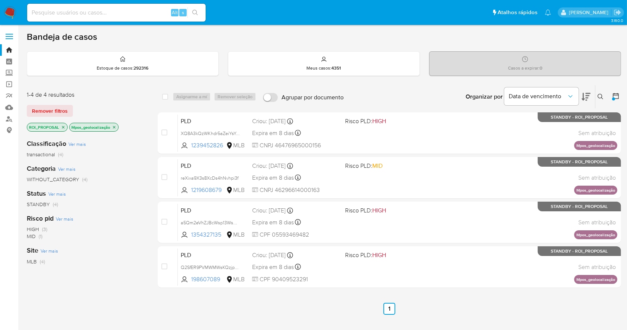
click at [10, 15] on img at bounding box center [10, 12] width 13 height 13
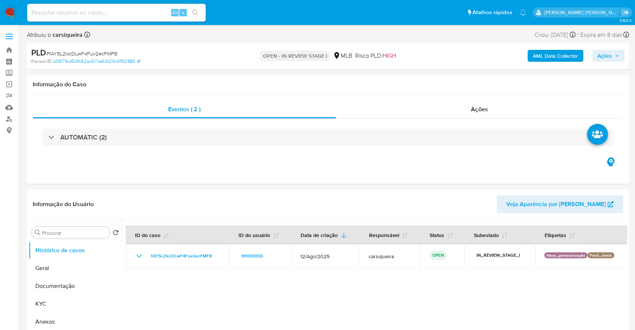
select select "10"
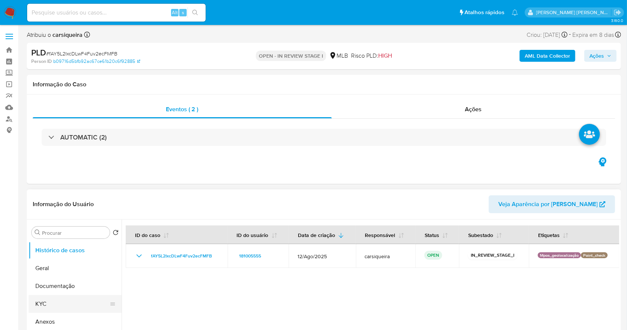
click at [58, 302] on button "KYC" at bounding box center [72, 304] width 87 height 18
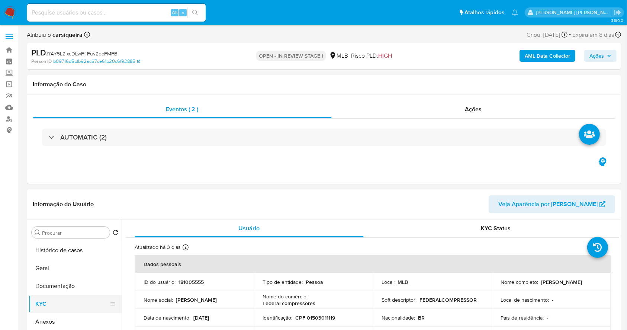
click at [58, 302] on button "KYC" at bounding box center [72, 304] width 87 height 18
click at [69, 266] on button "Geral" at bounding box center [72, 268] width 87 height 18
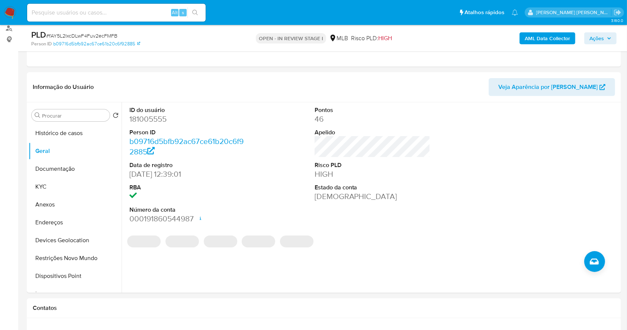
scroll to position [98, 0]
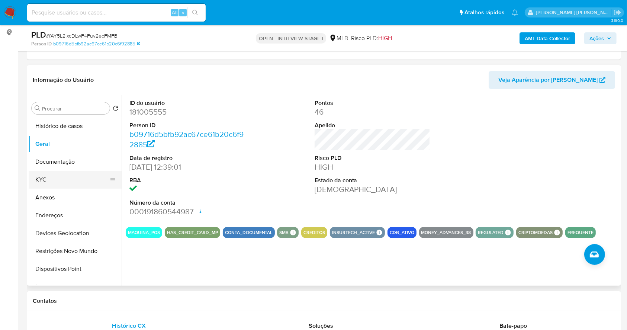
click at [68, 182] on button "KYC" at bounding box center [72, 180] width 87 height 18
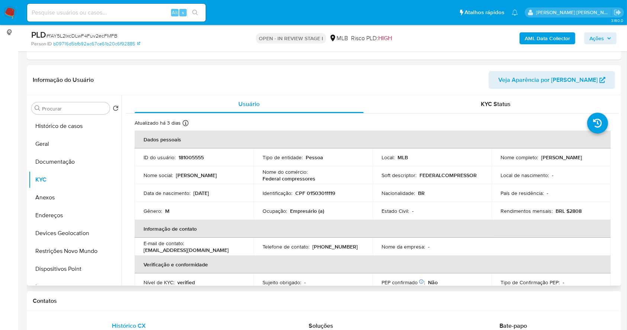
click at [516, 154] on p "Nome completo :" at bounding box center [519, 157] width 38 height 7
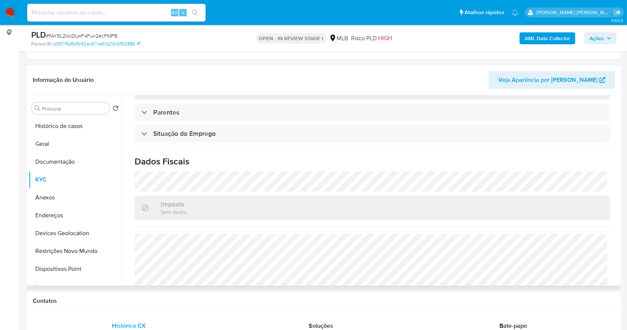
scroll to position [316, 0]
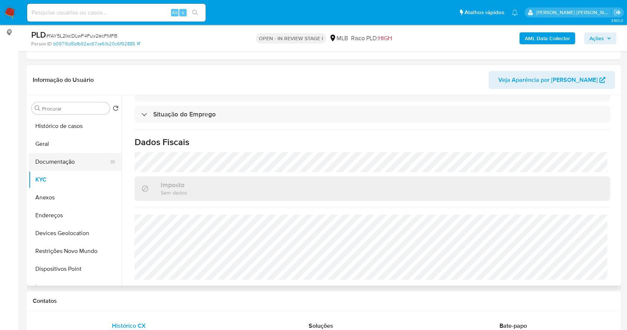
click at [80, 161] on button "Documentação" at bounding box center [72, 162] width 87 height 18
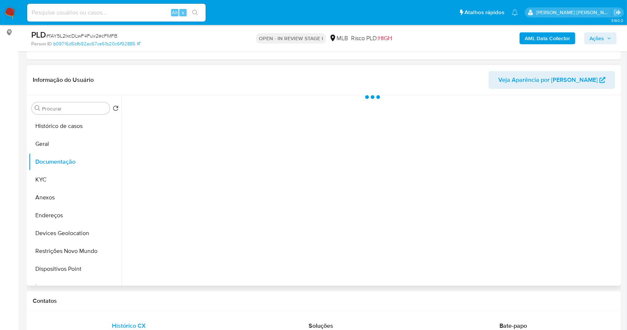
scroll to position [0, 0]
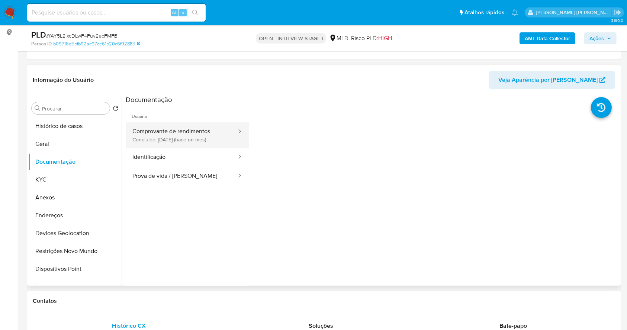
click at [171, 133] on button "Comprovante de rendimentos Concluído: 13/08/2025 (hace un mes)" at bounding box center [182, 134] width 112 height 25
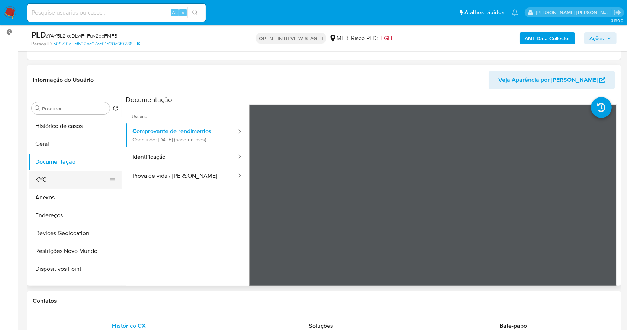
click at [67, 177] on button "KYC" at bounding box center [72, 180] width 87 height 18
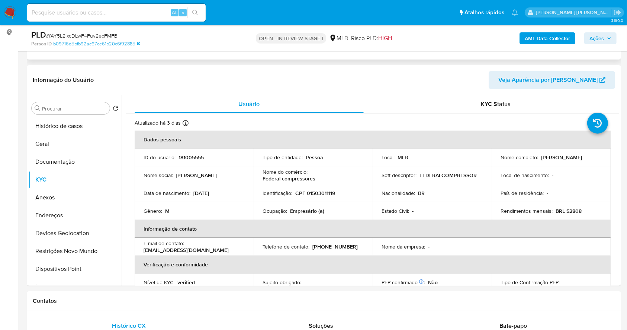
drag, startPoint x: 75, startPoint y: 196, endPoint x: 535, endPoint y: 56, distance: 480.5
click at [77, 196] on button "Anexos" at bounding box center [75, 198] width 93 height 18
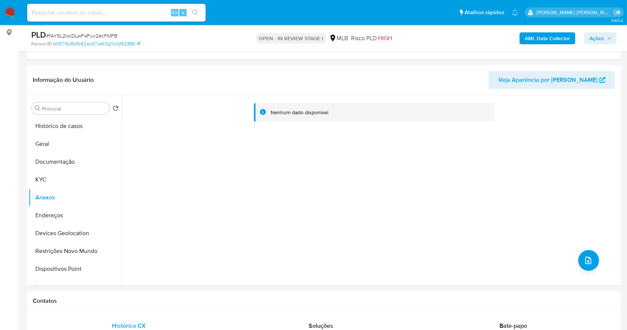
click at [547, 36] on b "AML Data Collector" at bounding box center [547, 38] width 45 height 12
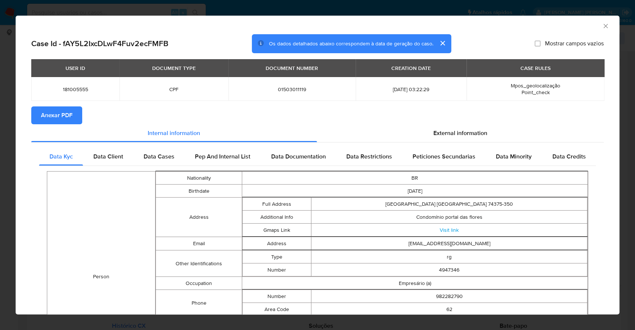
click at [71, 116] on span "Anexar PDF" at bounding box center [57, 115] width 32 height 16
click at [69, 88] on span "181005555" at bounding box center [75, 89] width 70 height 7
click at [68, 87] on span "181005555" at bounding box center [75, 89] width 70 height 7
copy span "181005555"
click at [602, 23] on icon "Fechar a janela" at bounding box center [605, 25] width 7 height 7
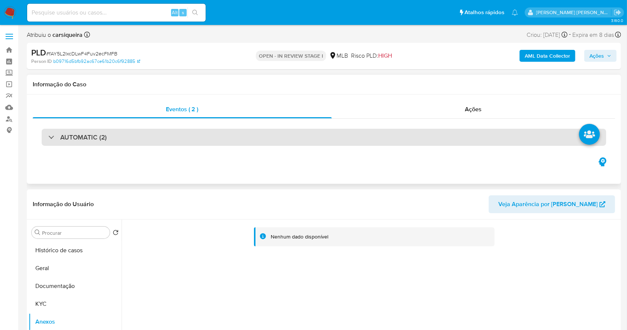
click at [125, 129] on div "AUTOMATIC (2)" at bounding box center [324, 137] width 564 height 17
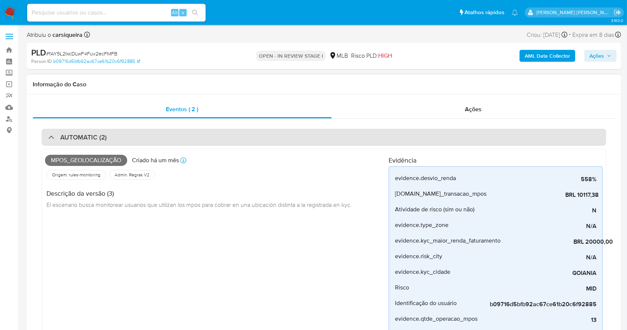
click at [71, 139] on h3 "AUTOMATIC (2)" at bounding box center [83, 137] width 46 height 8
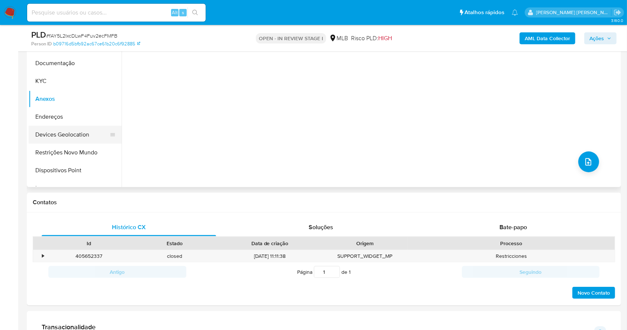
scroll to position [198, 0]
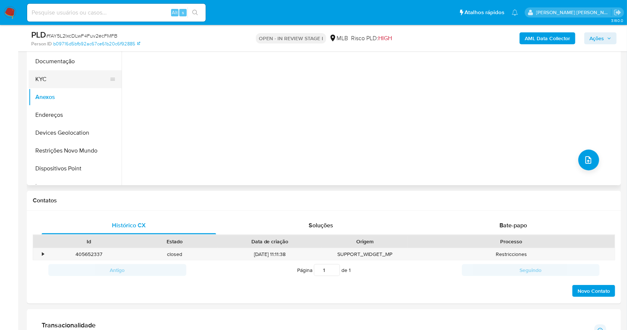
click at [61, 78] on button "KYC" at bounding box center [72, 79] width 87 height 18
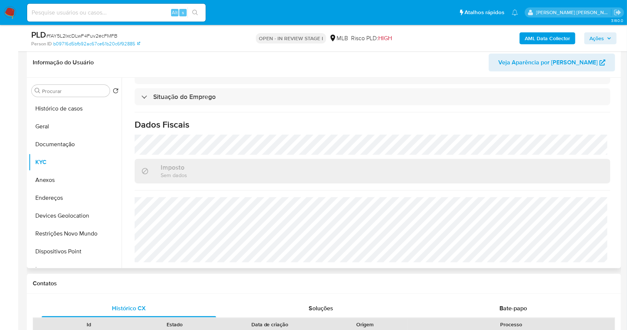
scroll to position [19, 0]
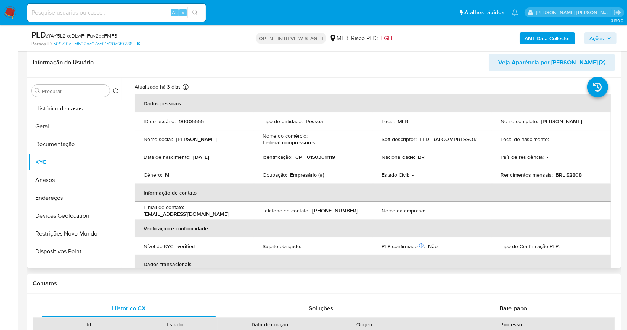
click at [321, 154] on p "CPF 01503011119" at bounding box center [315, 157] width 40 height 7
copy p "01503011119"
drag, startPoint x: 551, startPoint y: 122, endPoint x: 494, endPoint y: 122, distance: 57.3
click at [494, 122] on td "Nome completo : Renato Fernandes Ferreira" at bounding box center [551, 121] width 119 height 18
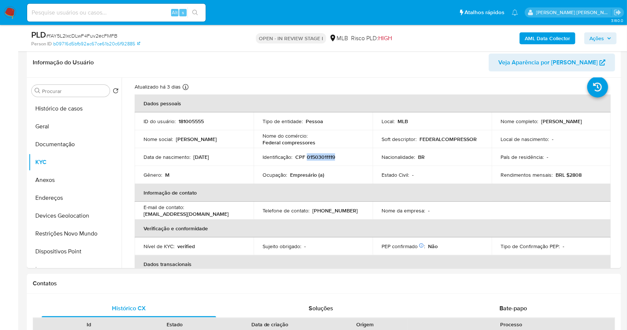
copy p "Renato Fernandes Ferreira"
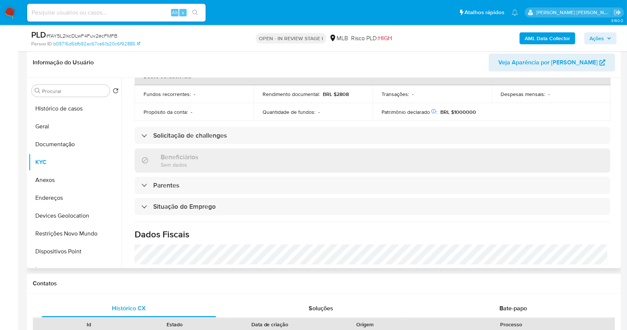
scroll to position [316, 0]
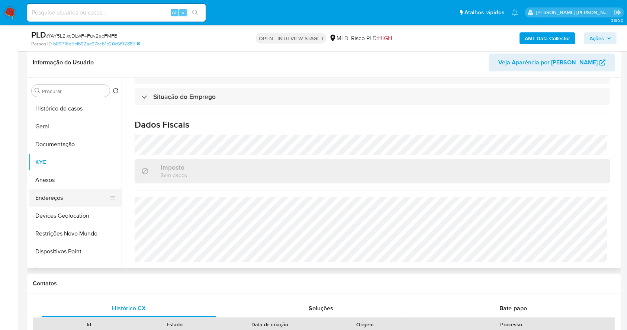
click at [67, 198] on button "Endereços" at bounding box center [72, 198] width 87 height 18
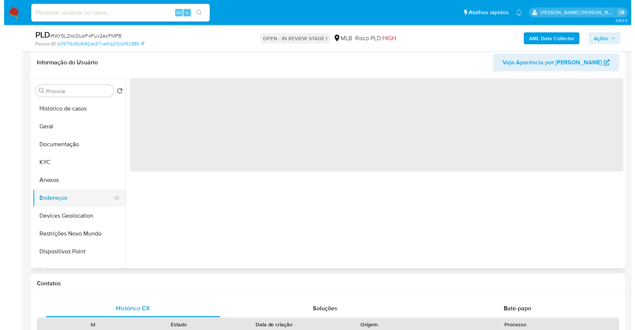
scroll to position [0, 0]
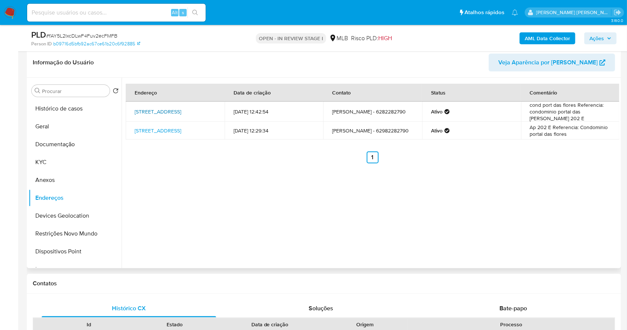
click at [170, 112] on link "Rua Das Papoulas 100, Goiânia, Goiás, 74375350, Brasil 100" at bounding box center [158, 111] width 46 height 7
click at [64, 165] on button "KYC" at bounding box center [72, 162] width 87 height 18
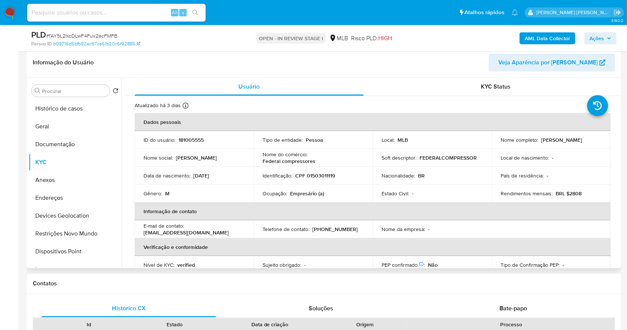
click at [325, 172] on p "CPF 01503011119" at bounding box center [315, 175] width 40 height 7
copy p "01503011119"
click at [325, 203] on th "Informação de contato" at bounding box center [373, 211] width 476 height 18
click at [313, 175] on p "CPF 01503011119" at bounding box center [315, 175] width 40 height 7
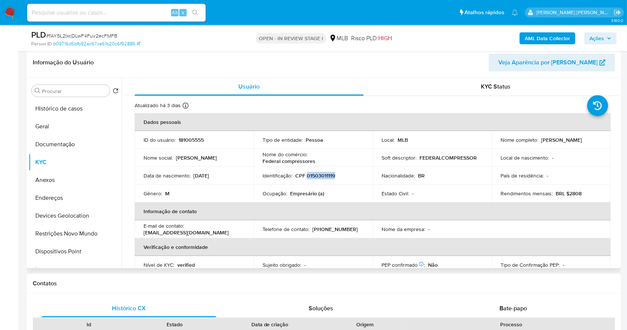
click at [313, 175] on p "CPF 01503011119" at bounding box center [315, 175] width 40 height 7
copy p "01503011119"
click at [69, 122] on button "Geral" at bounding box center [72, 126] width 87 height 18
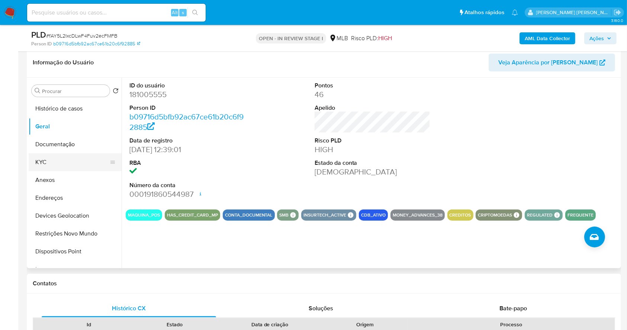
click at [68, 163] on button "KYC" at bounding box center [72, 162] width 87 height 18
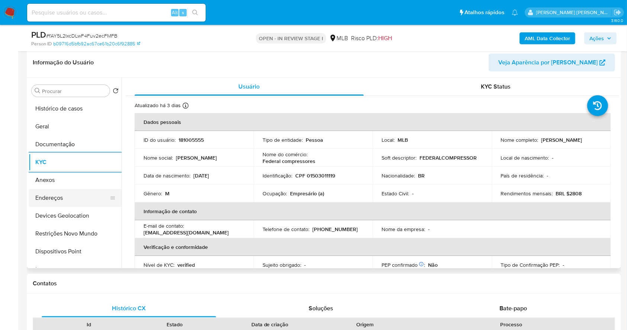
click at [57, 193] on button "Endereços" at bounding box center [72, 198] width 87 height 18
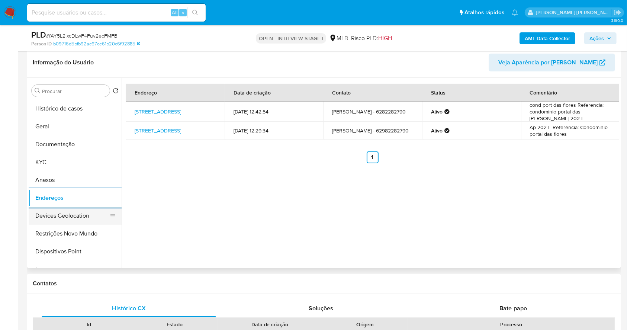
click at [83, 218] on button "Devices Geolocation" at bounding box center [72, 216] width 87 height 18
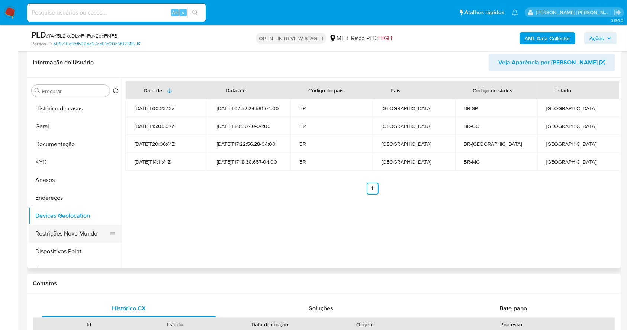
click at [73, 234] on button "Restrições Novo Mundo" at bounding box center [72, 234] width 87 height 18
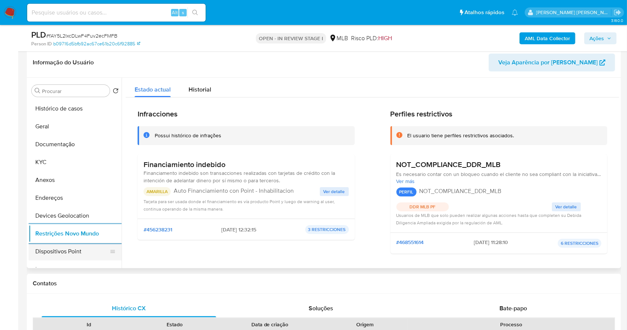
click at [87, 251] on button "Dispositivos Point" at bounding box center [72, 251] width 87 height 18
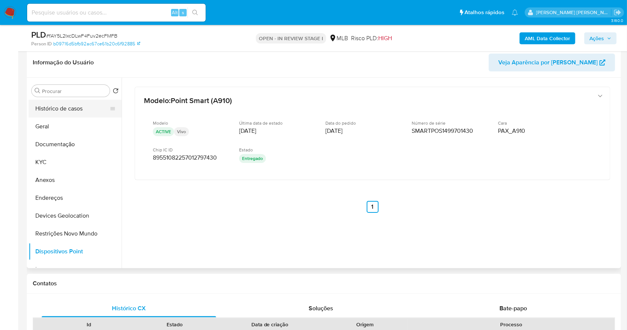
click at [62, 109] on button "Histórico de casos" at bounding box center [72, 109] width 87 height 18
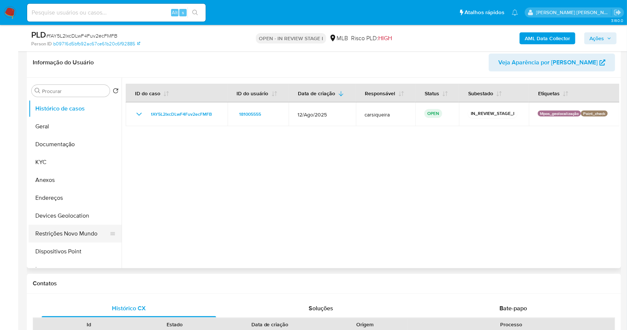
click at [71, 236] on button "Restrições Novo Mundo" at bounding box center [72, 234] width 87 height 18
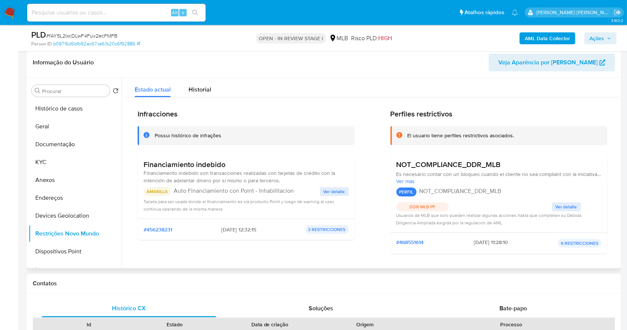
drag, startPoint x: 173, startPoint y: 189, endPoint x: 249, endPoint y: 189, distance: 76.2
click at [244, 189] on div "AMARILLA Auto Financiamiento con Point - Inhabilitacion" at bounding box center [232, 191] width 176 height 9
click at [300, 190] on p "Auto Financiamiento con Point - Inhabilitacion" at bounding box center [247, 190] width 146 height 7
drag, startPoint x: 174, startPoint y: 191, endPoint x: 295, endPoint y: 187, distance: 120.9
click at [295, 187] on p "Auto Financiamiento con Point - Inhabilitacion" at bounding box center [247, 190] width 146 height 7
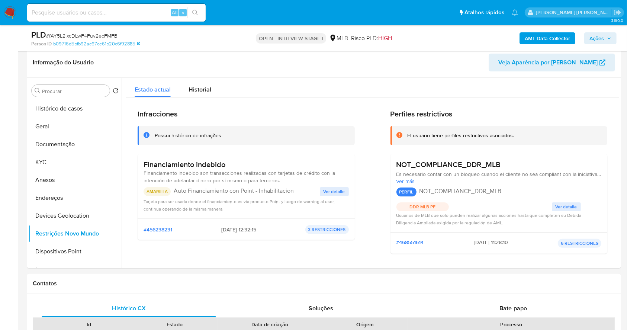
click at [591, 31] on div "AML Data Collector Ações" at bounding box center [519, 37] width 193 height 17
click at [594, 38] on span "Ações" at bounding box center [596, 38] width 15 height 12
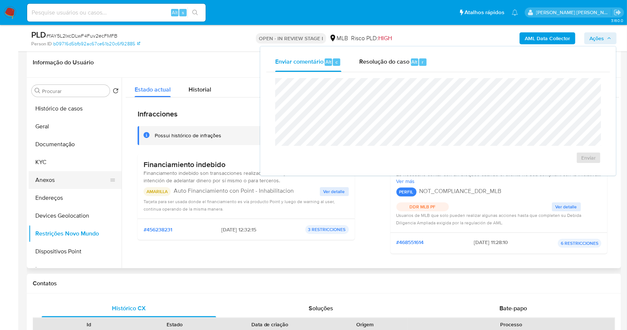
click at [66, 177] on button "Anexos" at bounding box center [72, 180] width 87 height 18
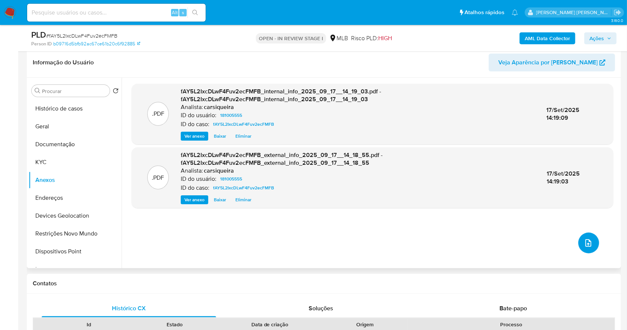
click at [587, 242] on icon "upload-file" at bounding box center [588, 242] width 9 height 9
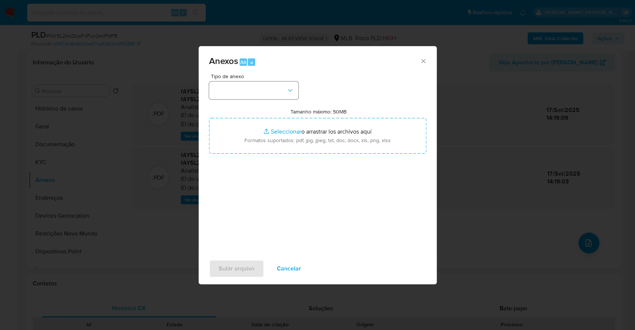
click at [230, 82] on div "Tipo de anexo" at bounding box center [253, 87] width 89 height 26
click at [235, 89] on button "button" at bounding box center [253, 90] width 89 height 18
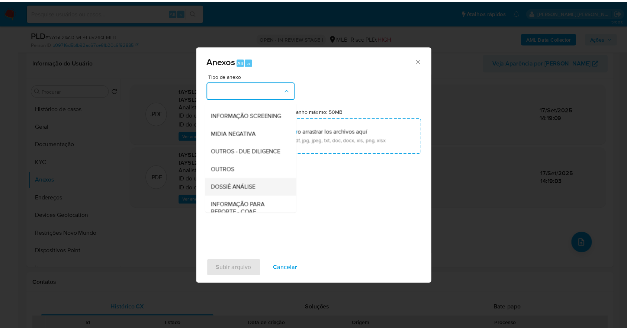
scroll to position [114, 0]
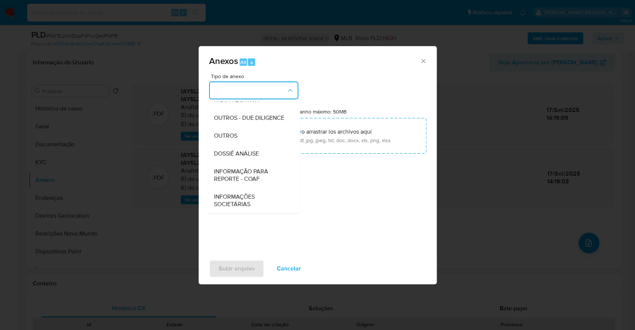
drag, startPoint x: 229, startPoint y: 134, endPoint x: 410, endPoint y: 311, distance: 253.7
click at [229, 133] on span "OUTROS" at bounding box center [224, 135] width 23 height 7
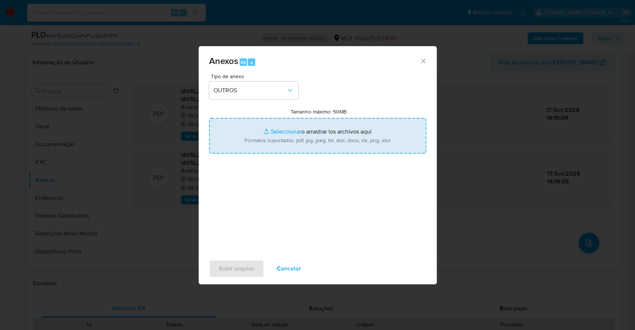
click at [293, 125] on input "Tamanho máximo: 50MB Seleccionar archivos" at bounding box center [317, 136] width 217 height 36
type input "C:\fakepath\DECLINIO SAR - fAY5L2IxcDLwF4Fuv2ecFMFB - CPF 01503011119 - RENATO …"
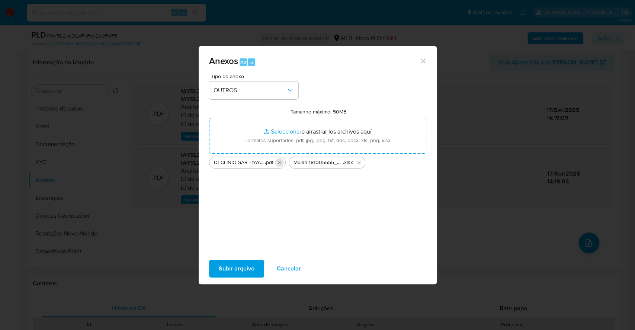
click at [281, 162] on icon "Eliminar DECLINIO SAR - fAY5L2IxcDLwF4Fuv2ecFMFB - CPF 01503011119 - RENATO FER…" at bounding box center [279, 163] width 6 height 6
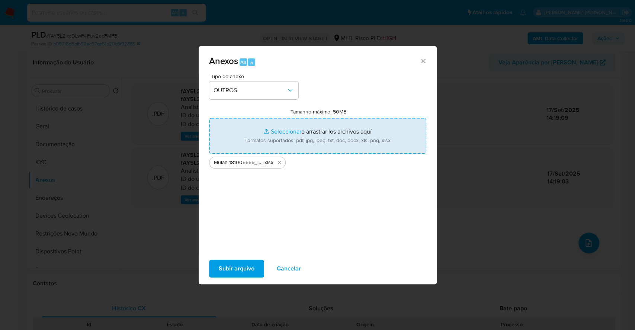
click at [279, 131] on input "Tamanho máximo: 50MB Seleccionar archivos" at bounding box center [317, 136] width 217 height 36
type input "C:\fakepath\DECLINIO SAR - fAY5L2IxcDLwF4Fuv2ecFMFB - CPF 01503011119 - RENATO …"
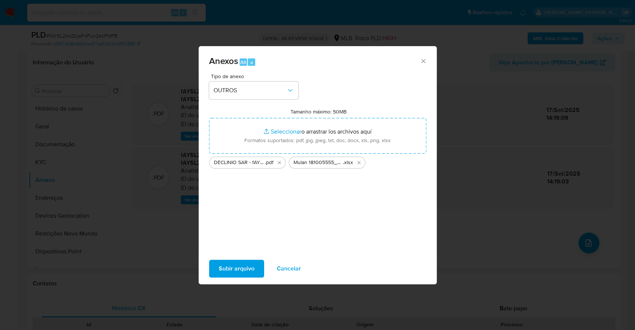
click at [243, 263] on span "Subir arquivo" at bounding box center [237, 268] width 36 height 16
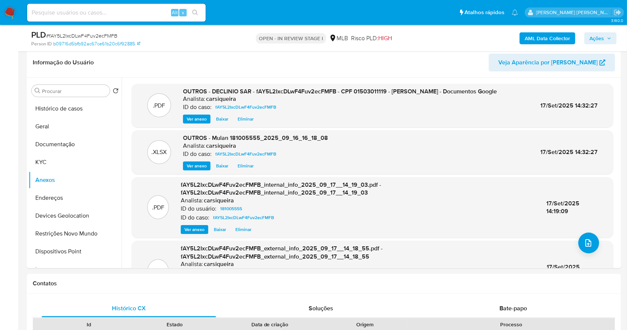
click at [602, 40] on span "Ações" at bounding box center [596, 38] width 15 height 12
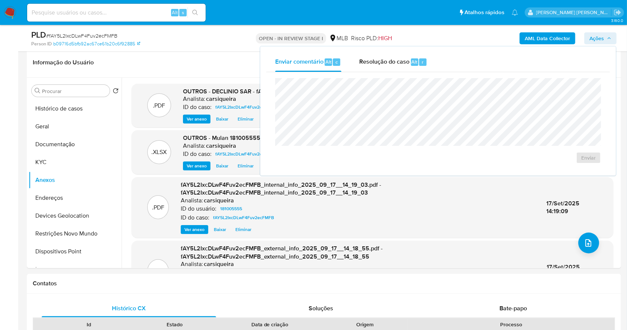
click at [403, 60] on span "Resolução do caso" at bounding box center [384, 61] width 50 height 9
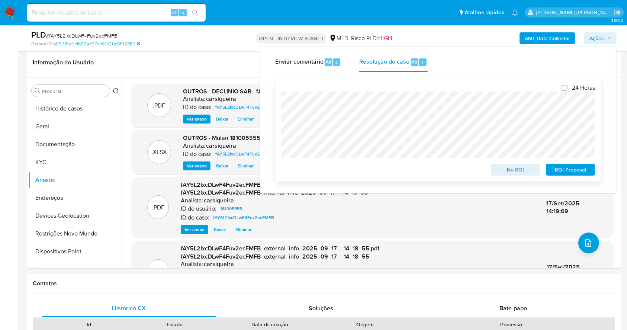
click at [526, 177] on div "24 Horas No ROI ROI Proposal" at bounding box center [438, 129] width 326 height 103
click at [524, 174] on span "No ROI" at bounding box center [515, 169] width 39 height 10
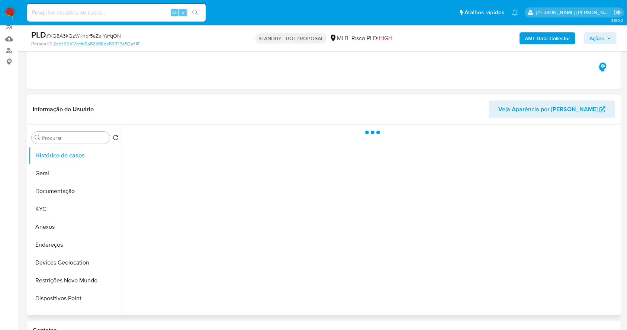
select select "10"
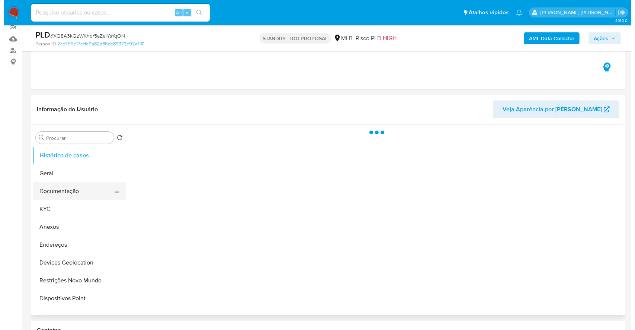
scroll to position [99, 0]
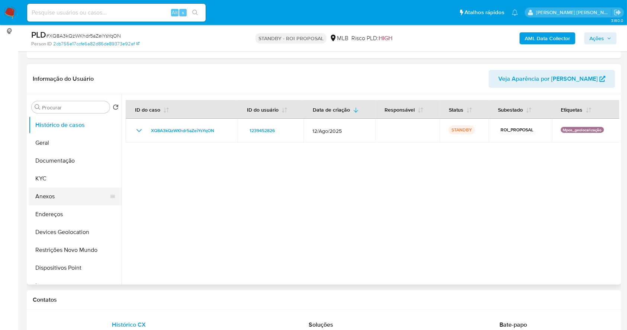
click at [74, 194] on button "Anexos" at bounding box center [72, 196] width 87 height 18
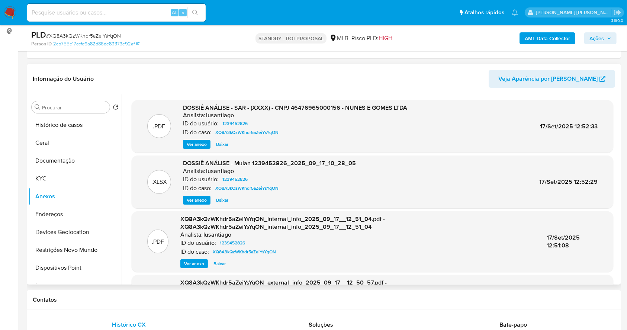
click at [194, 145] on span "Ver anexo" at bounding box center [197, 144] width 20 height 7
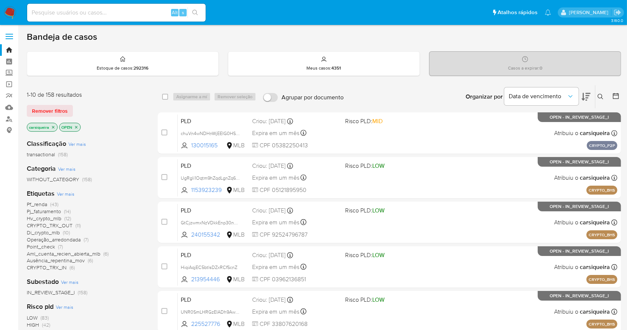
scroll to position [49, 0]
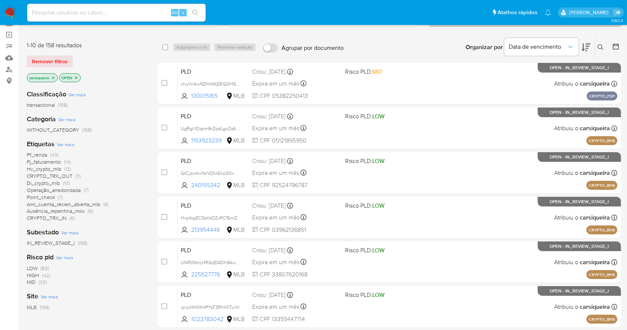
click at [7, 12] on img at bounding box center [10, 12] width 13 height 13
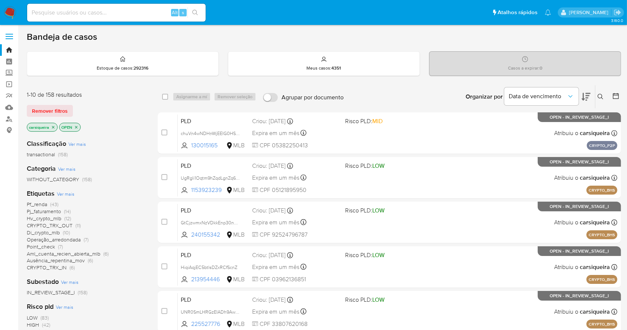
click at [614, 93] on icon at bounding box center [616, 96] width 6 height 6
click at [615, 93] on icon at bounding box center [615, 95] width 7 height 7
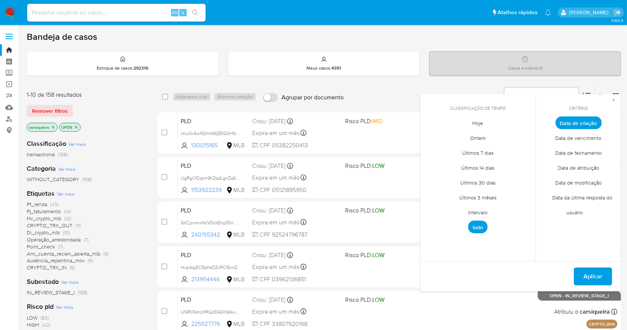
click at [479, 207] on span "Intervalo" at bounding box center [477, 212] width 35 height 15
click at [431, 132] on icon "Mes anterior" at bounding box center [431, 136] width 9 height 9
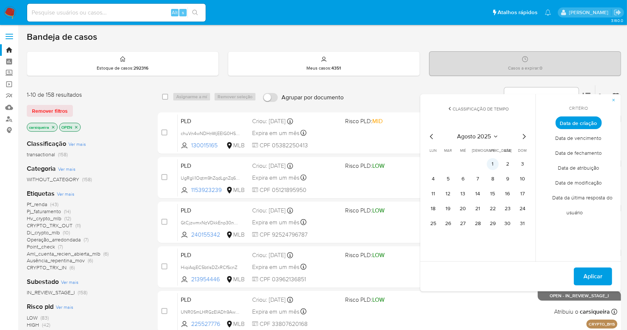
click at [493, 160] on button "1" at bounding box center [493, 164] width 12 height 12
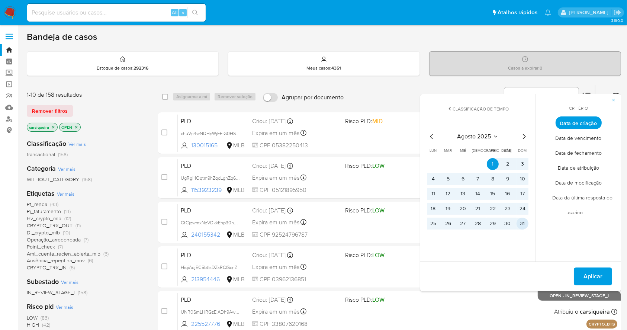
drag, startPoint x: 521, startPoint y: 223, endPoint x: 539, endPoint y: 235, distance: 21.2
click at [522, 223] on button "31" at bounding box center [522, 224] width 12 height 12
click at [587, 273] on span "Aplicar" at bounding box center [592, 276] width 19 height 16
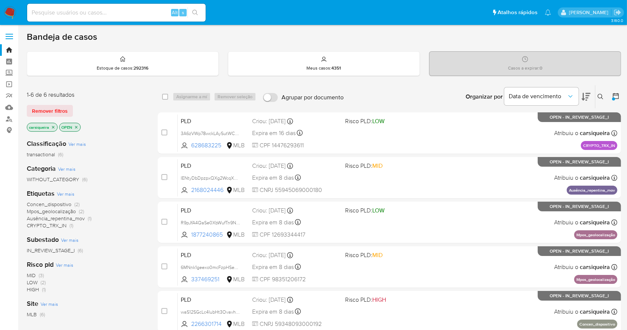
scroll to position [49, 0]
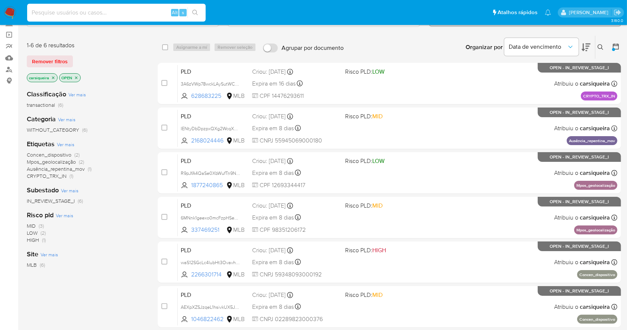
click at [109, 13] on input at bounding box center [116, 13] width 178 height 10
paste input "R9pJfA4QaSe0XbWufTn9Np72"
type input "R9pJfA4QaSe0XbWufTn9Np72"
click at [196, 17] on button "search-icon" at bounding box center [194, 12] width 15 height 10
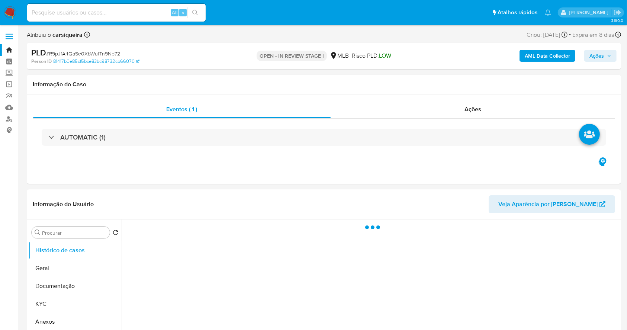
select select "10"
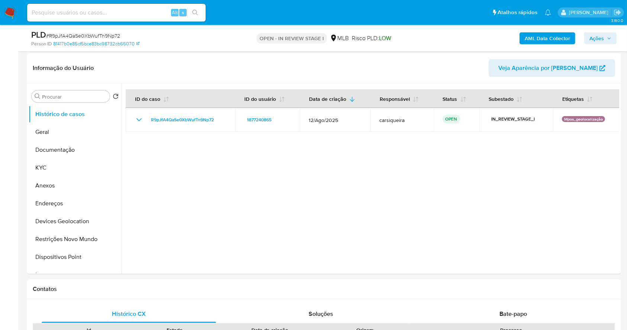
scroll to position [102, 0]
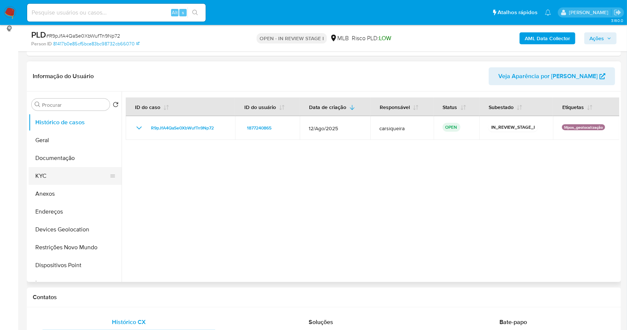
click at [48, 171] on button "KYC" at bounding box center [72, 176] width 87 height 18
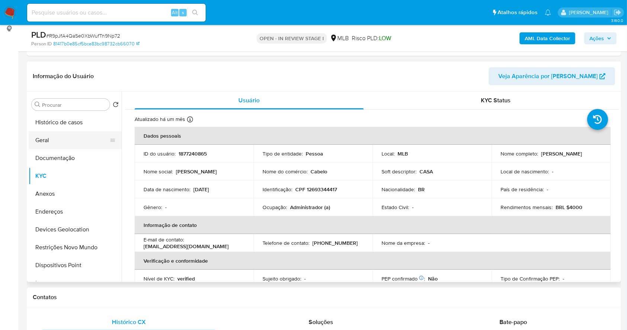
click at [65, 139] on button "Geral" at bounding box center [72, 140] width 87 height 18
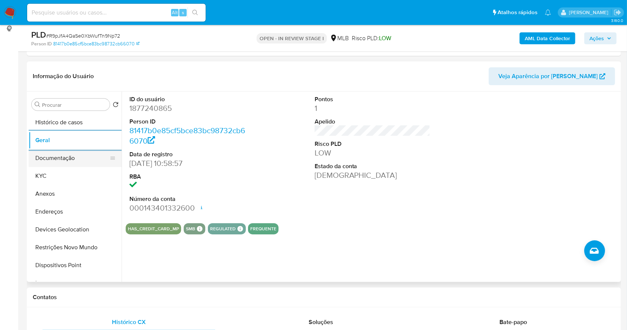
click at [84, 159] on button "Documentação" at bounding box center [72, 158] width 87 height 18
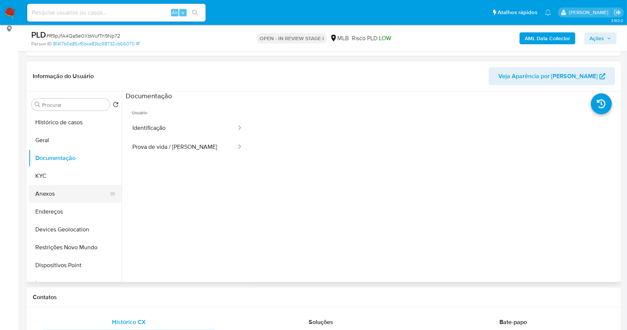
click at [69, 185] on button "Anexos" at bounding box center [72, 194] width 87 height 18
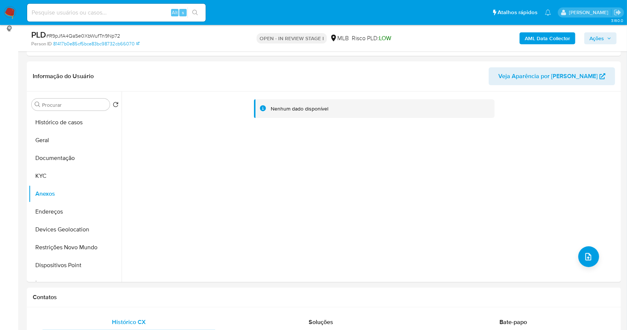
click at [543, 37] on b "AML Data Collector" at bounding box center [547, 38] width 45 height 12
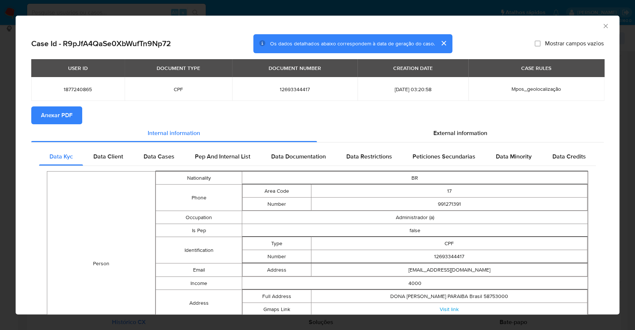
click at [64, 111] on span "Anexar PDF" at bounding box center [57, 115] width 32 height 16
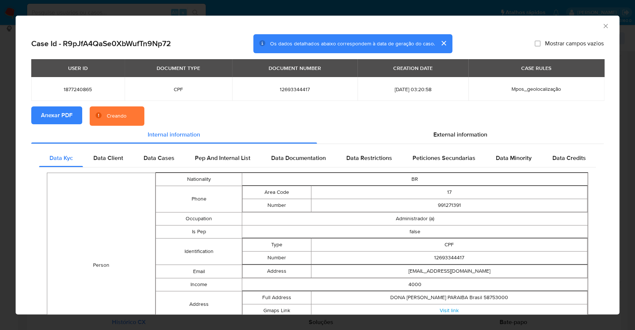
click at [0, 184] on div "AML Data Collector Case Id - R9pJfA4QaSe0XbWufTn9Np72 Os dados detalhados abaix…" at bounding box center [317, 165] width 635 height 330
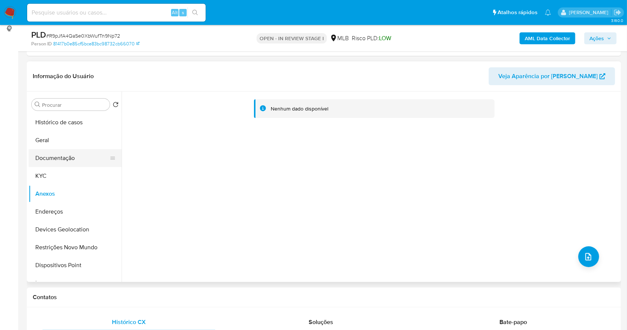
click at [84, 152] on button "Documentação" at bounding box center [72, 158] width 87 height 18
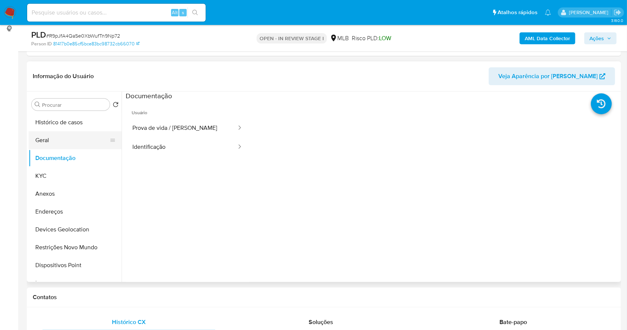
click at [56, 138] on button "Geral" at bounding box center [72, 140] width 87 height 18
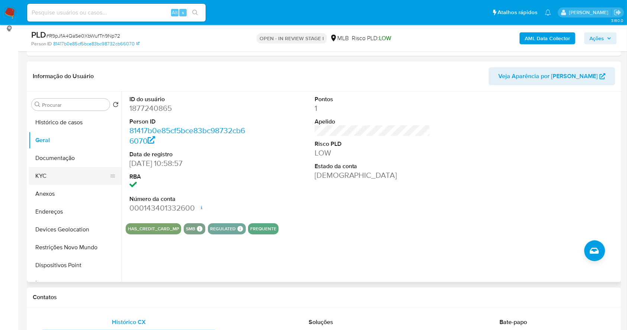
click at [58, 177] on button "KYC" at bounding box center [72, 176] width 87 height 18
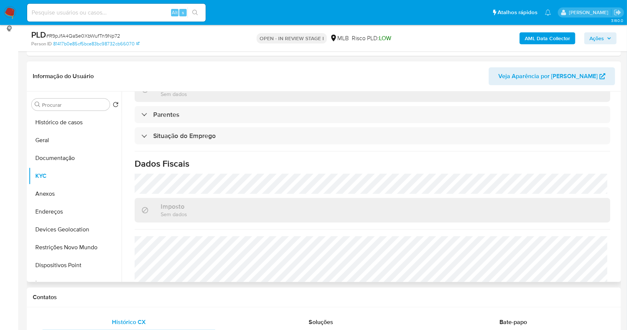
scroll to position [316, 0]
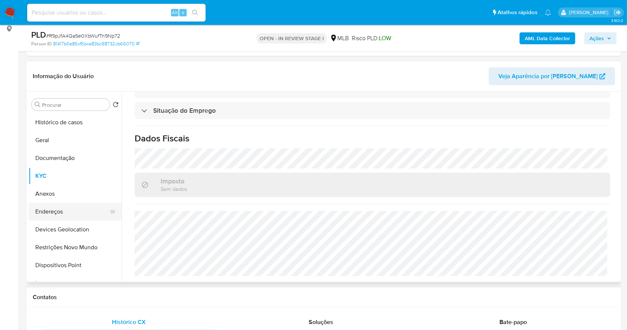
click at [62, 210] on button "Endereços" at bounding box center [72, 212] width 87 height 18
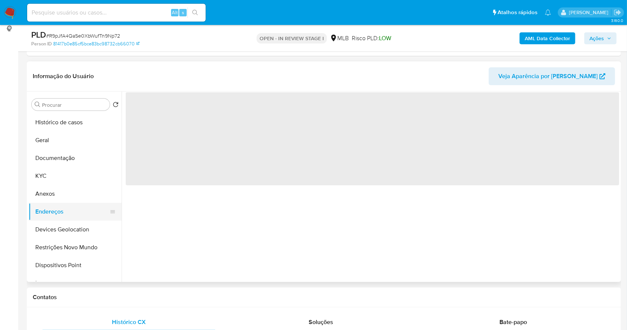
scroll to position [0, 0]
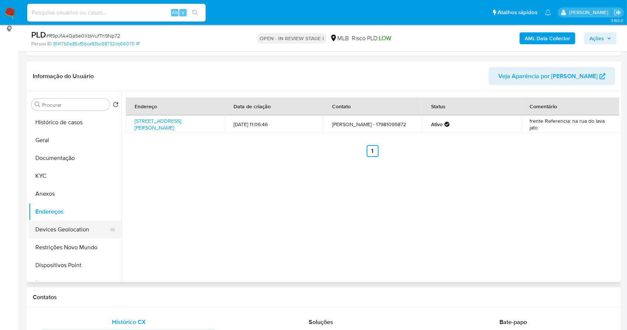
click at [73, 226] on button "Devices Geolocation" at bounding box center [72, 229] width 87 height 18
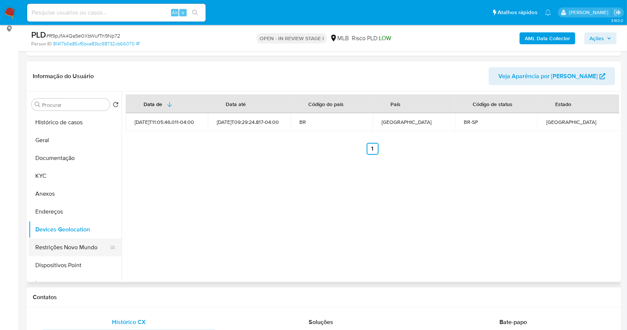
click at [80, 246] on button "Restrições Novo Mundo" at bounding box center [72, 247] width 87 height 18
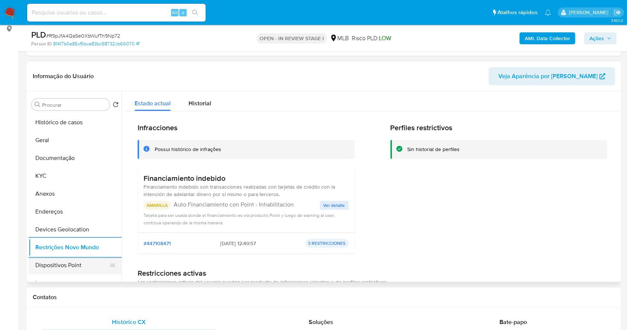
click at [58, 262] on button "Dispositivos Point" at bounding box center [72, 265] width 87 height 18
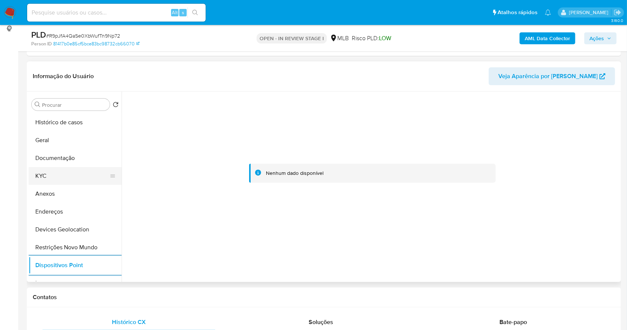
click at [54, 168] on button "KYC" at bounding box center [72, 176] width 87 height 18
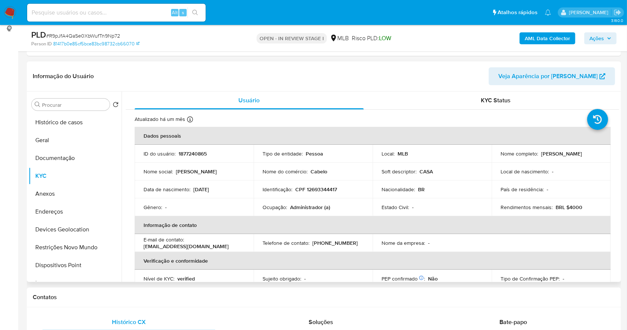
click at [323, 189] on p "CPF 12693344417" at bounding box center [316, 189] width 42 height 7
copy p "12693344417"
click at [325, 188] on p "CPF 12693344417" at bounding box center [316, 189] width 42 height 7
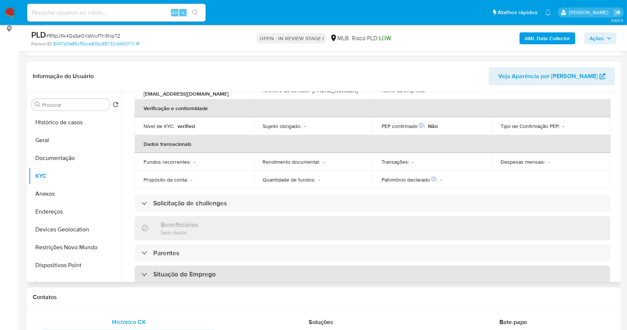
scroll to position [316, 0]
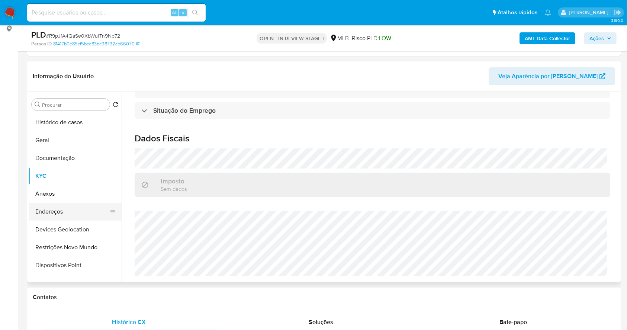
click at [75, 215] on button "Endereços" at bounding box center [72, 212] width 87 height 18
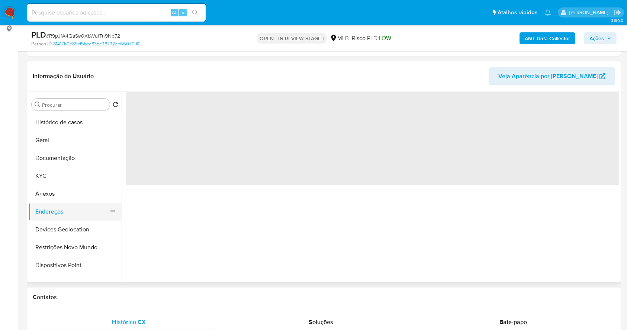
scroll to position [0, 0]
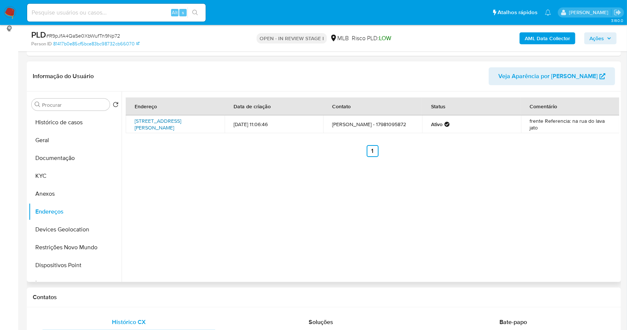
click at [166, 122] on link "Rua Osvaldo Lacotis 82, Guapiaçu, São Paulo, 15110000, Brasil 82" at bounding box center [158, 124] width 46 height 14
click at [52, 175] on button "KYC" at bounding box center [72, 176] width 87 height 18
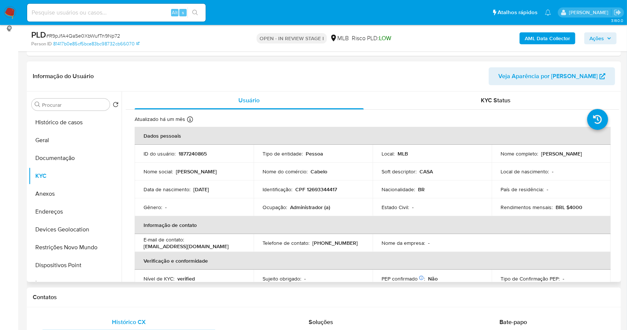
click at [326, 189] on p "CPF 12693344417" at bounding box center [316, 189] width 42 height 7
copy p "12693344417"
click at [186, 151] on p "1877240865" at bounding box center [192, 153] width 28 height 7
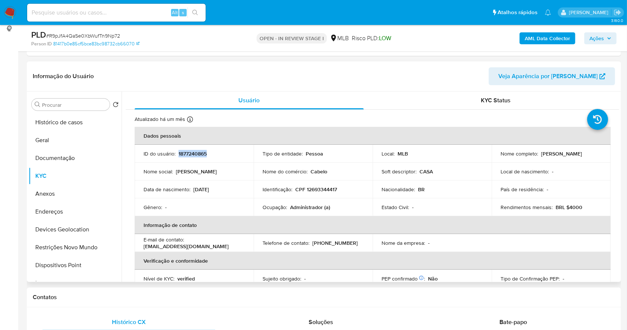
click at [186, 151] on p "1877240865" at bounding box center [192, 153] width 28 height 7
copy p "1877240865"
click at [79, 260] on button "Dispositivos Point" at bounding box center [72, 265] width 87 height 18
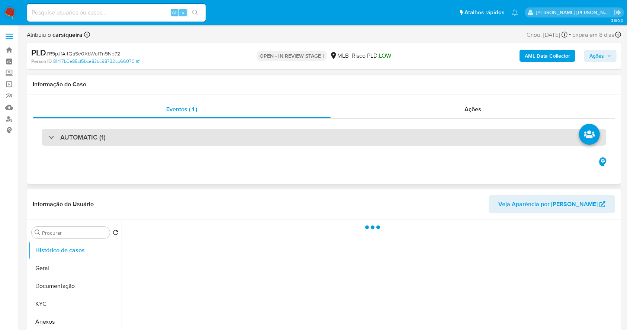
select select "10"
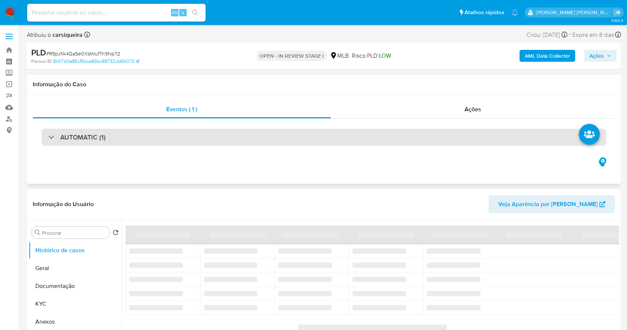
click at [118, 141] on div "AUTOMATIC (1)" at bounding box center [324, 137] width 564 height 17
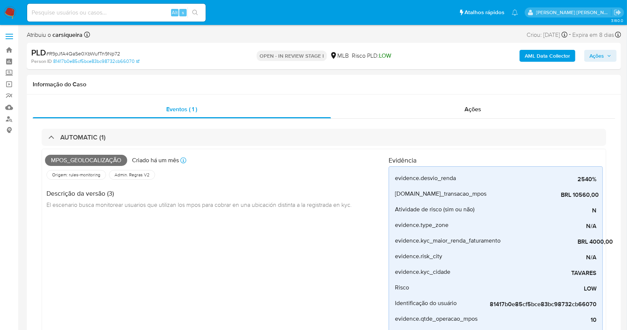
click at [606, 54] on span "Ações" at bounding box center [600, 56] width 22 height 10
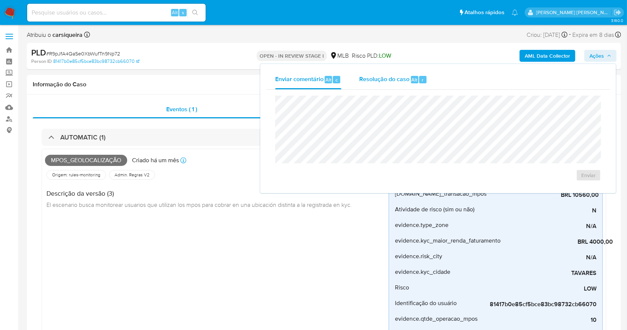
click at [433, 73] on button "Resolução do caso Alt r" at bounding box center [393, 79] width 86 height 19
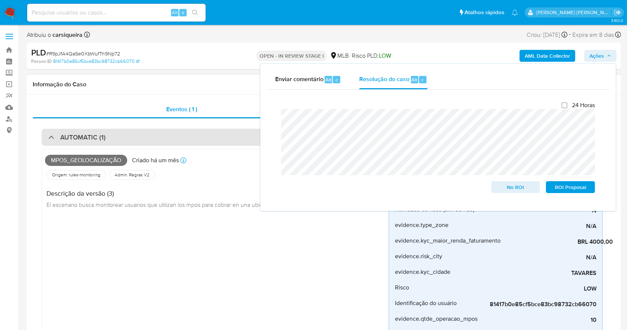
click at [63, 138] on h3 "AUTOMATIC (1)" at bounding box center [82, 137] width 45 height 8
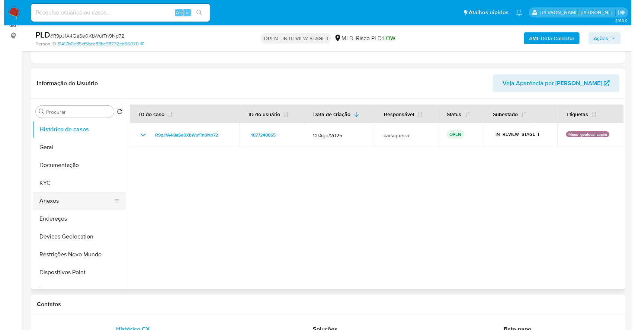
scroll to position [99, 0]
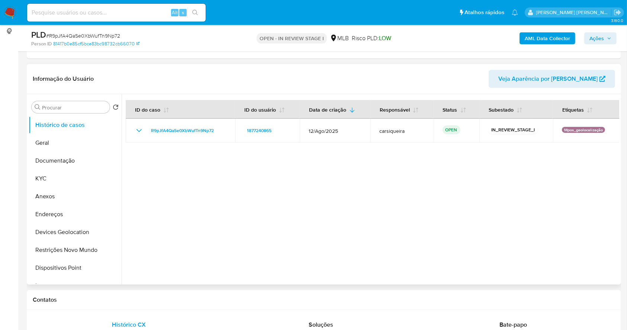
drag, startPoint x: 69, startPoint y: 192, endPoint x: 62, endPoint y: 74, distance: 118.4
click at [68, 192] on button "Anexos" at bounding box center [75, 196] width 93 height 18
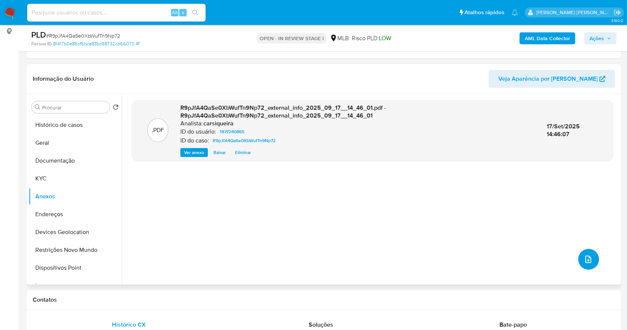
click at [591, 257] on button "upload-file" at bounding box center [588, 259] width 21 height 21
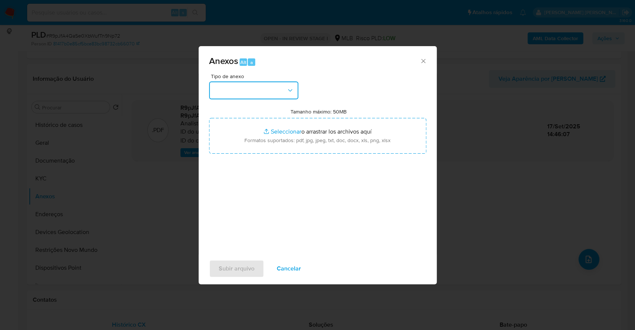
click at [273, 92] on button "button" at bounding box center [253, 90] width 89 height 18
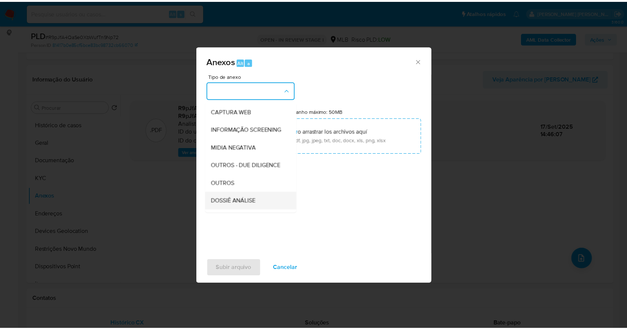
scroll to position [114, 0]
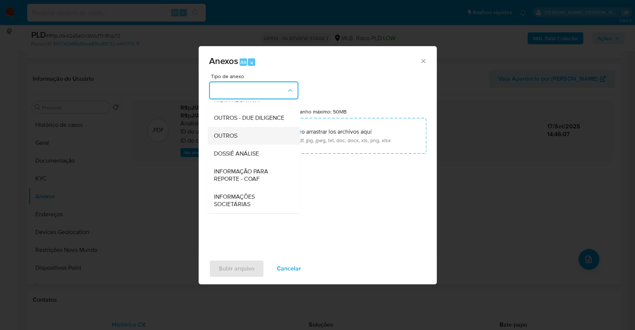
click at [236, 135] on span "OUTROS" at bounding box center [224, 135] width 23 height 7
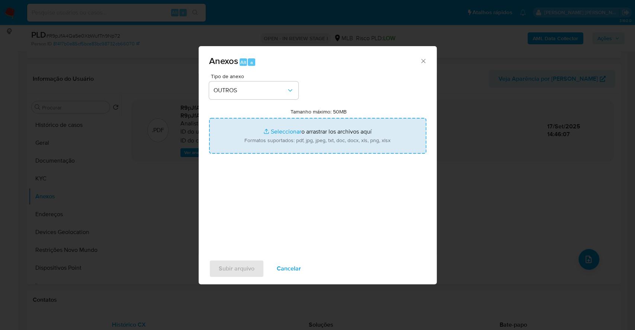
click at [271, 130] on input "Tamanho máximo: 50MB Seleccionar archivos" at bounding box center [317, 136] width 217 height 36
type input "C:\fakepath\DECLINIO - SAR - R9pJfA4QaSe0XbWufTn9Np72 - CPF 12693344417 - VANES…"
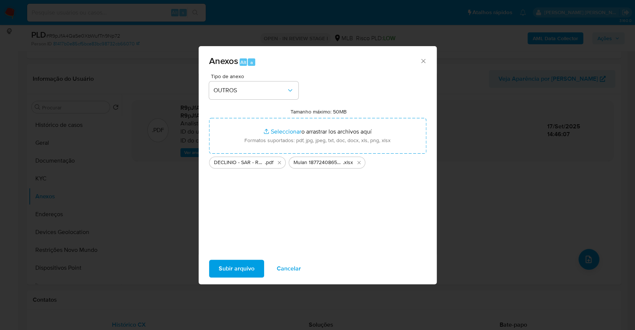
click at [235, 269] on span "Subir arquivo" at bounding box center [237, 268] width 36 height 16
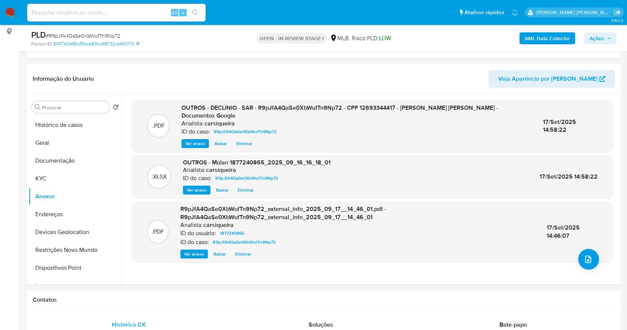
click at [602, 37] on span "Ações" at bounding box center [596, 38] width 15 height 12
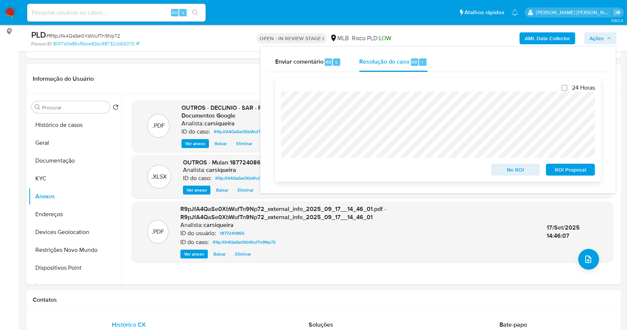
click at [518, 171] on span "No ROI" at bounding box center [515, 169] width 39 height 10
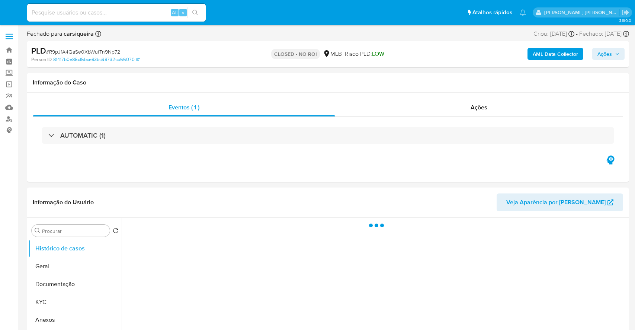
select select "10"
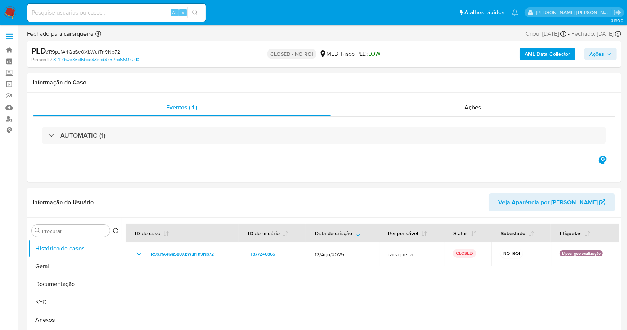
click at [7, 10] on img at bounding box center [10, 12] width 13 height 13
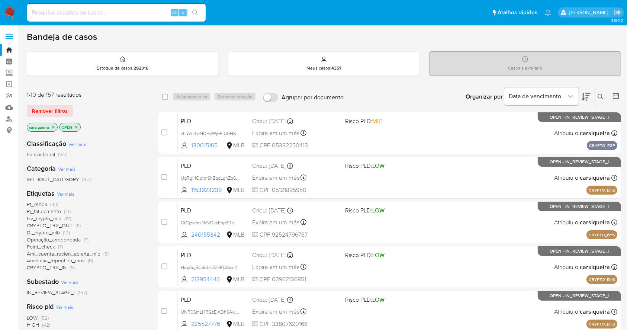
click at [618, 94] on icon at bounding box center [616, 96] width 6 height 6
click at [616, 94] on icon at bounding box center [616, 96] width 6 height 6
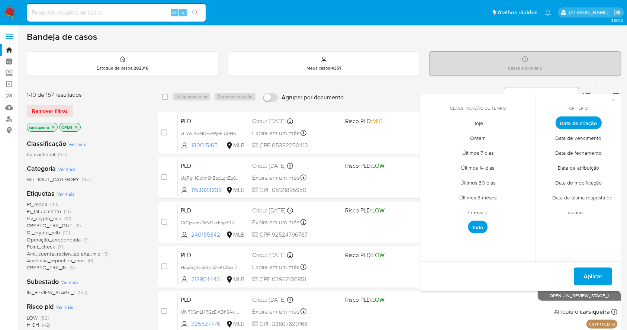
click at [476, 215] on span "Intervalo" at bounding box center [477, 212] width 35 height 15
click at [431, 135] on icon "Mes anterior" at bounding box center [431, 136] width 9 height 9
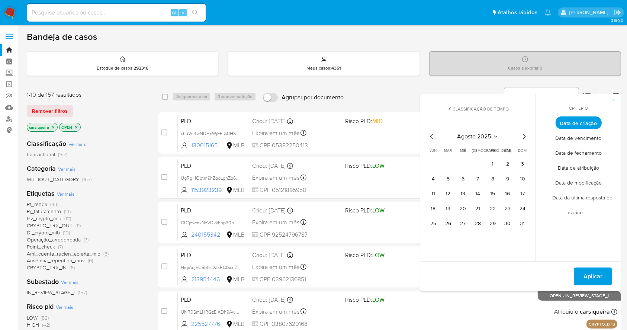
click at [492, 157] on table "lun lunes mar martes mié miércoles jue jueves vie viernes sáb sábado dom doming…" at bounding box center [477, 189] width 101 height 82
click at [492, 161] on button "1" at bounding box center [493, 164] width 12 height 12
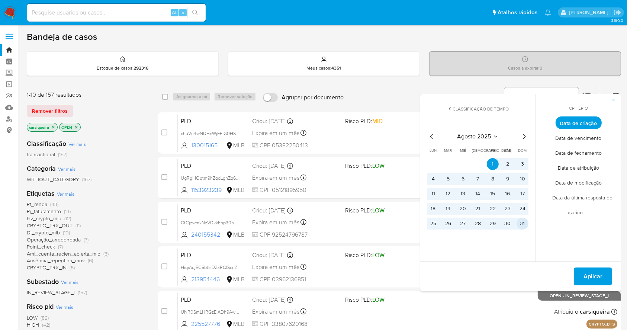
click at [524, 222] on button "31" at bounding box center [522, 224] width 12 height 12
click at [582, 275] on button "Aplicar" at bounding box center [593, 276] width 38 height 18
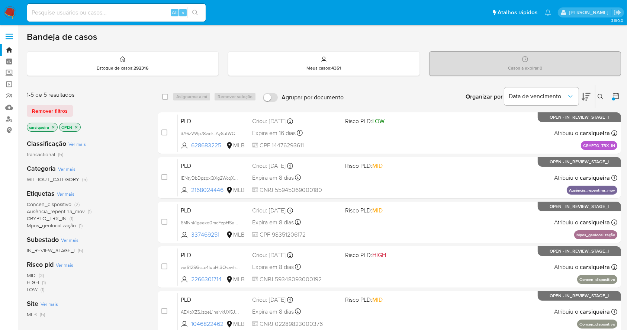
click at [52, 126] on icon "close-filter" at bounding box center [53, 127] width 4 height 4
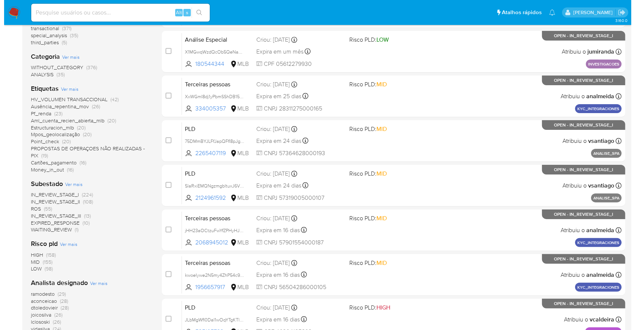
scroll to position [198, 0]
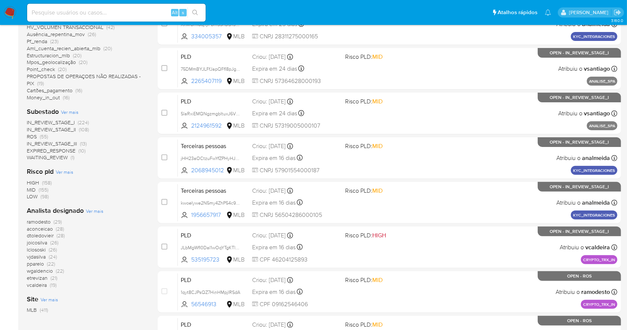
click at [99, 207] on span "Ver mais" at bounding box center [94, 210] width 17 height 7
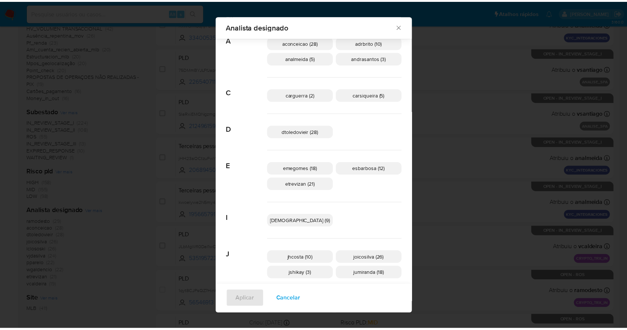
scroll to position [0, 0]
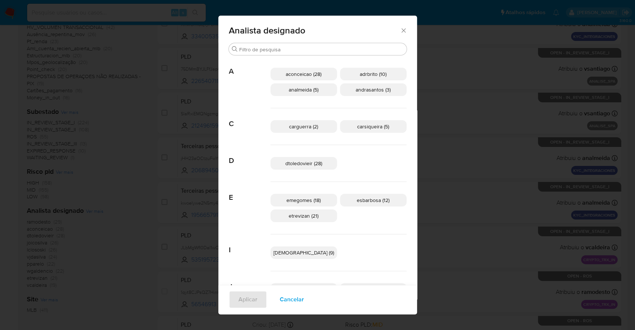
click at [304, 296] on span "Cancelar" at bounding box center [292, 299] width 24 height 16
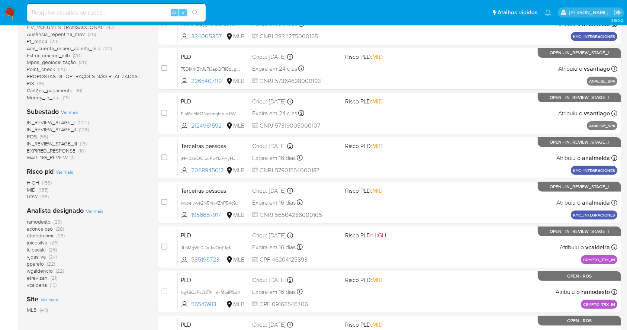
click at [12, 12] on img at bounding box center [10, 12] width 13 height 13
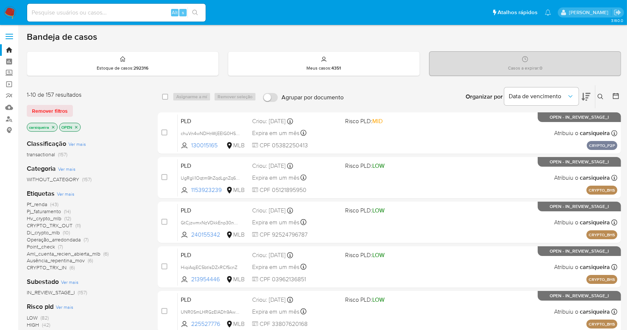
click at [584, 96] on icon at bounding box center [586, 96] width 9 height 9
